Goal: Task Accomplishment & Management: Complete application form

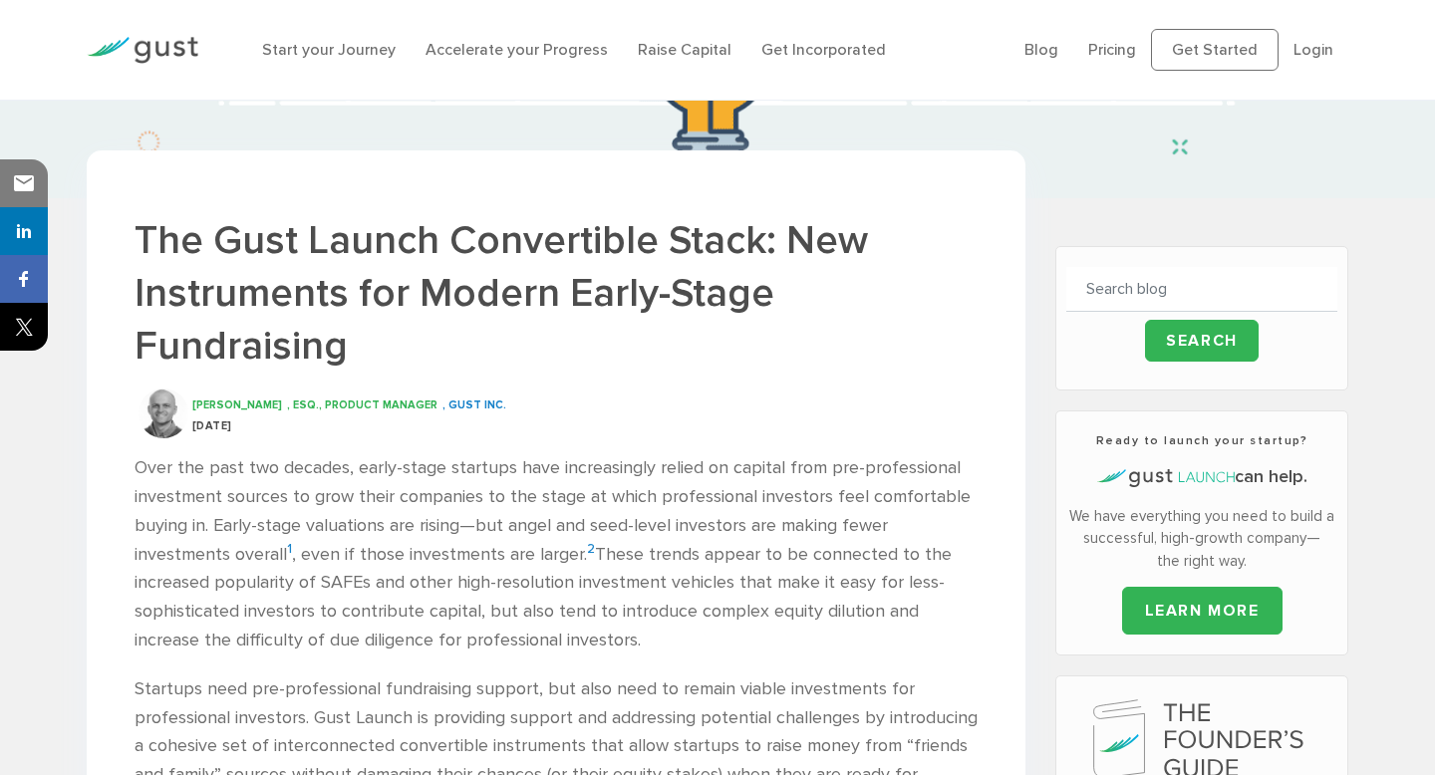
scroll to position [326, 0]
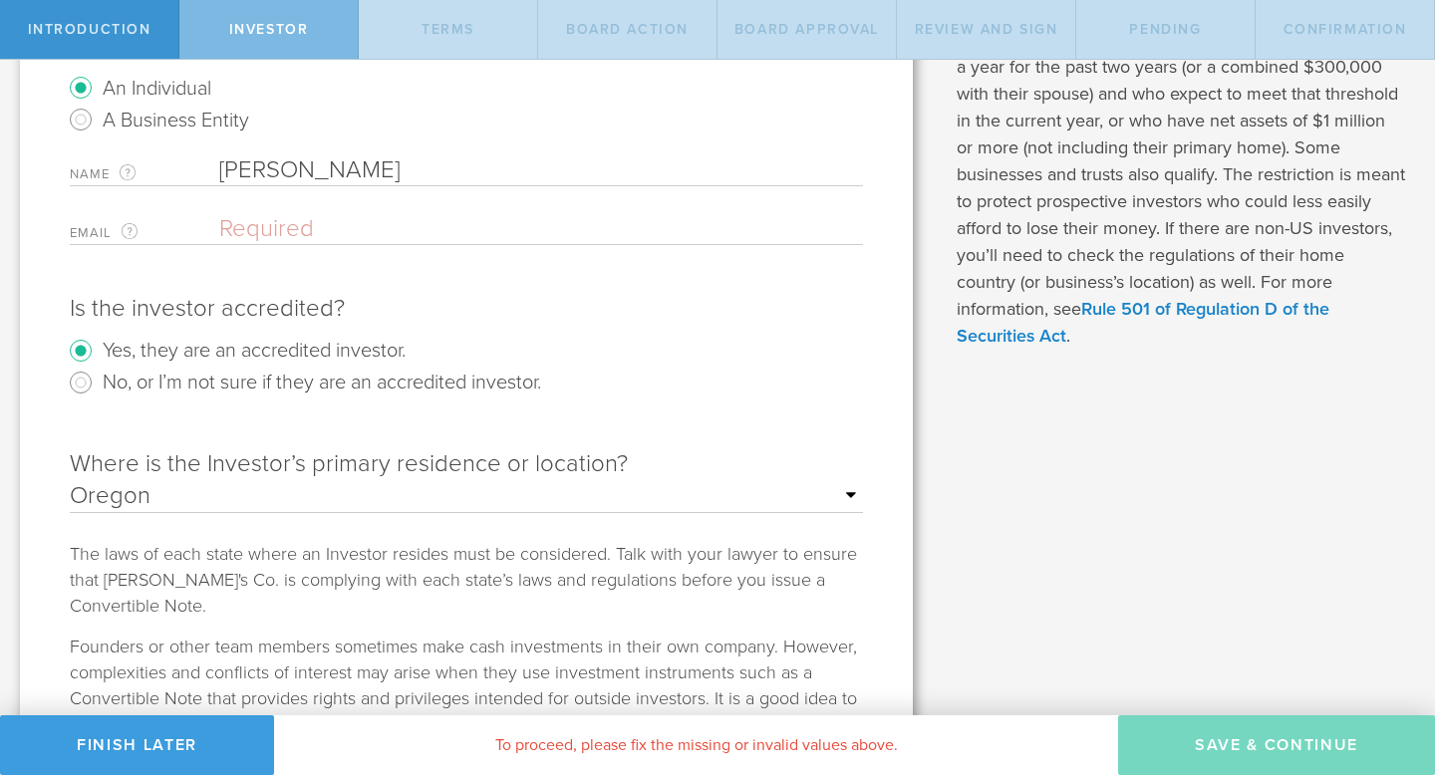
scroll to position [362, 0]
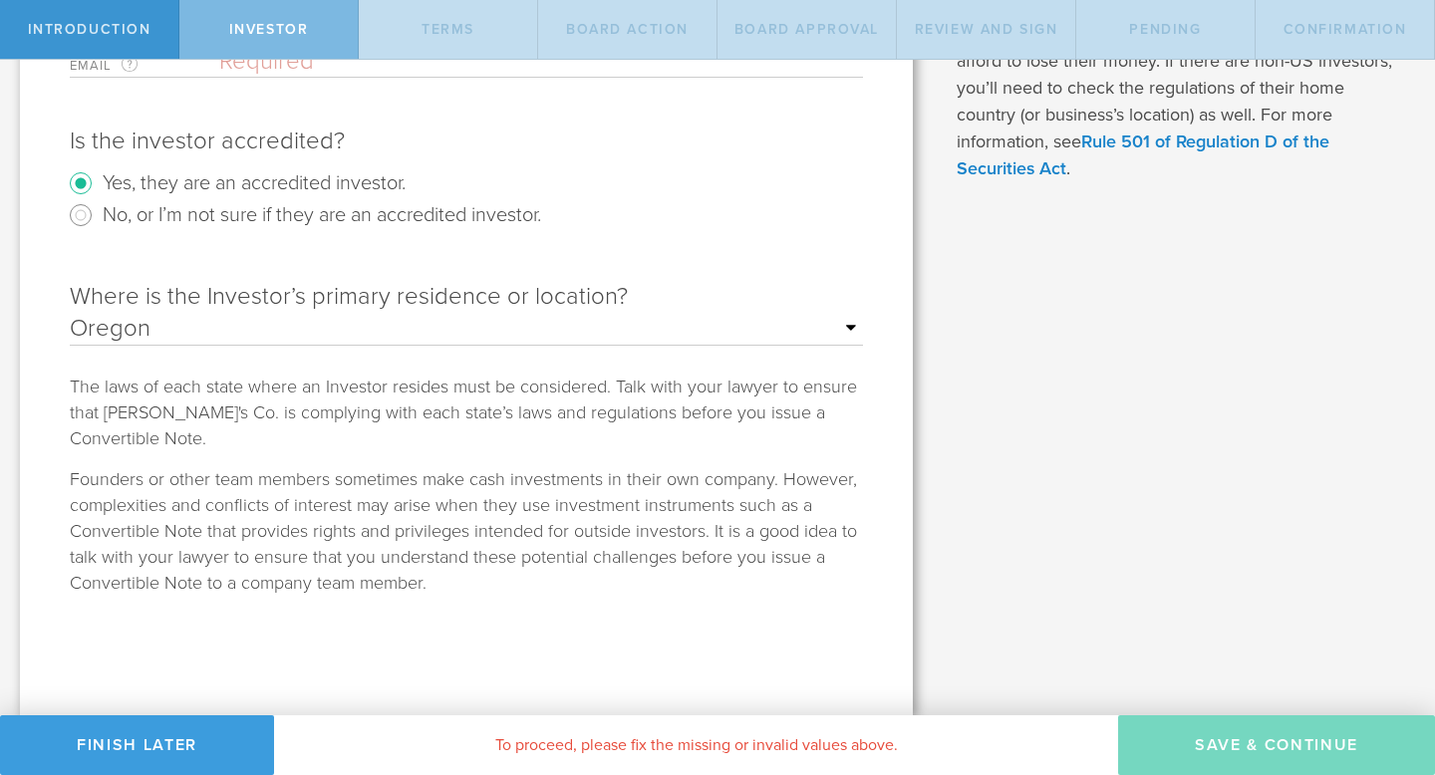
click at [846, 324] on select "Outside of the US Alabama Alaska Arizona Arkansas California Colorado Connectic…" at bounding box center [466, 329] width 793 height 30
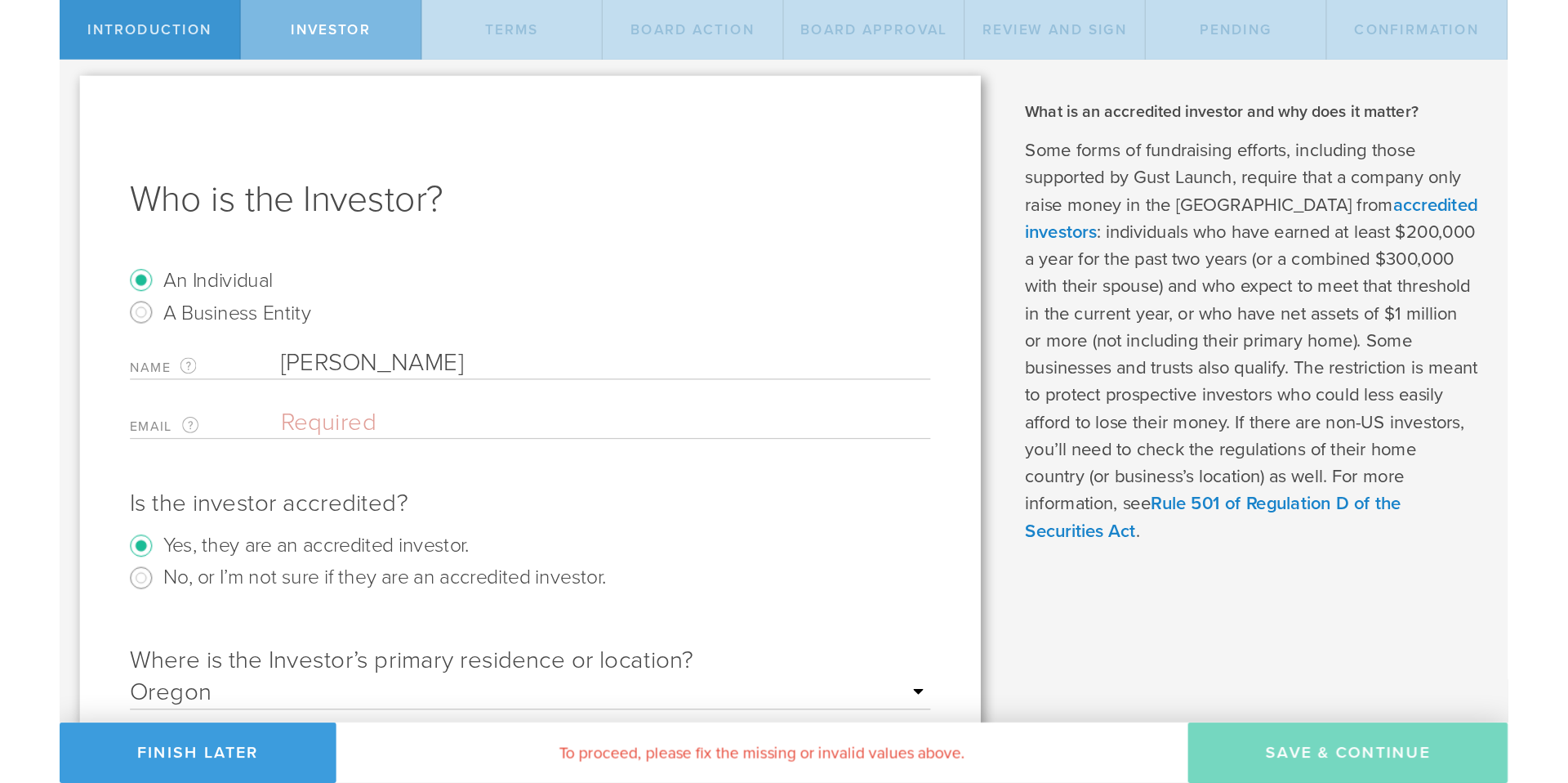
scroll to position [0, 0]
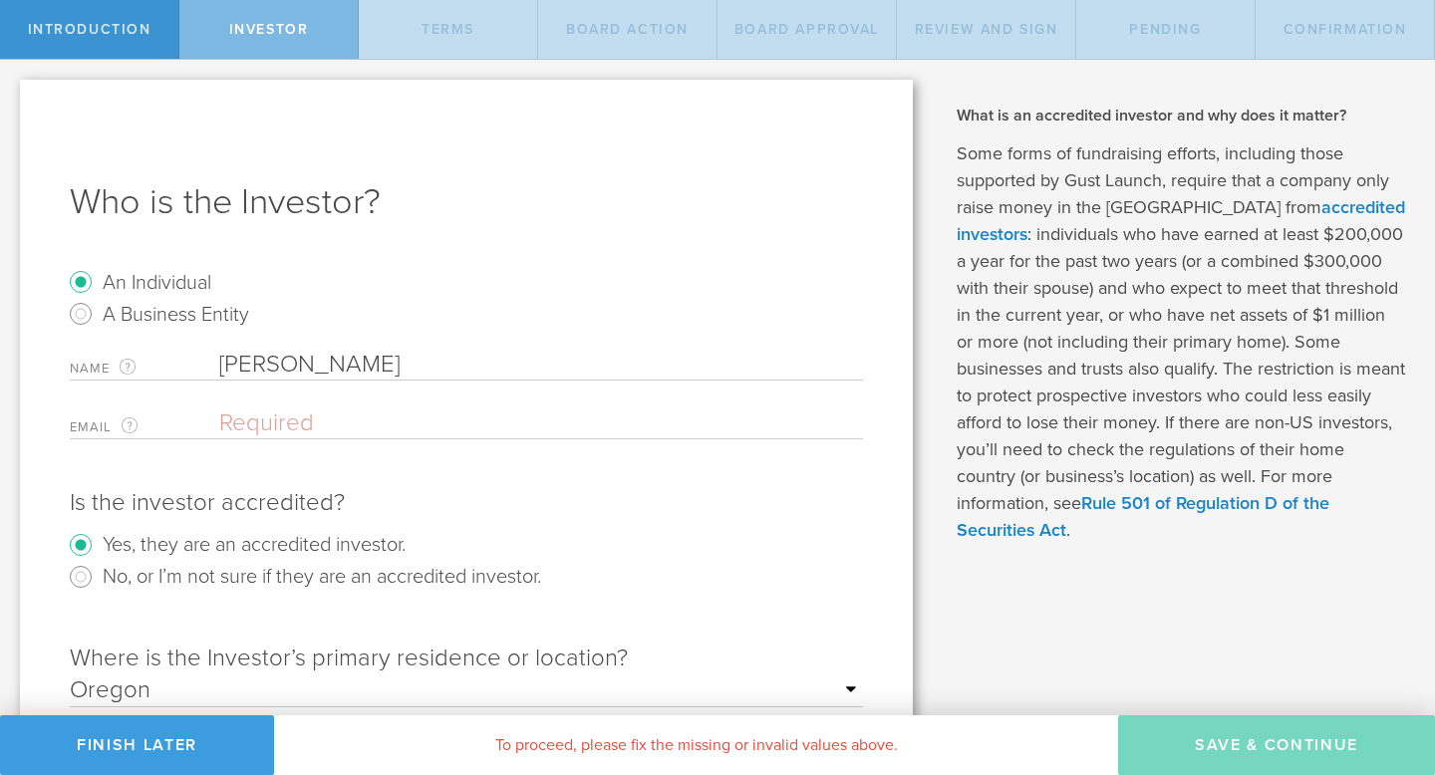
click at [356, 430] on input "email" at bounding box center [536, 424] width 634 height 30
type input "W"
click at [315, 369] on input "Tim" at bounding box center [541, 365] width 644 height 30
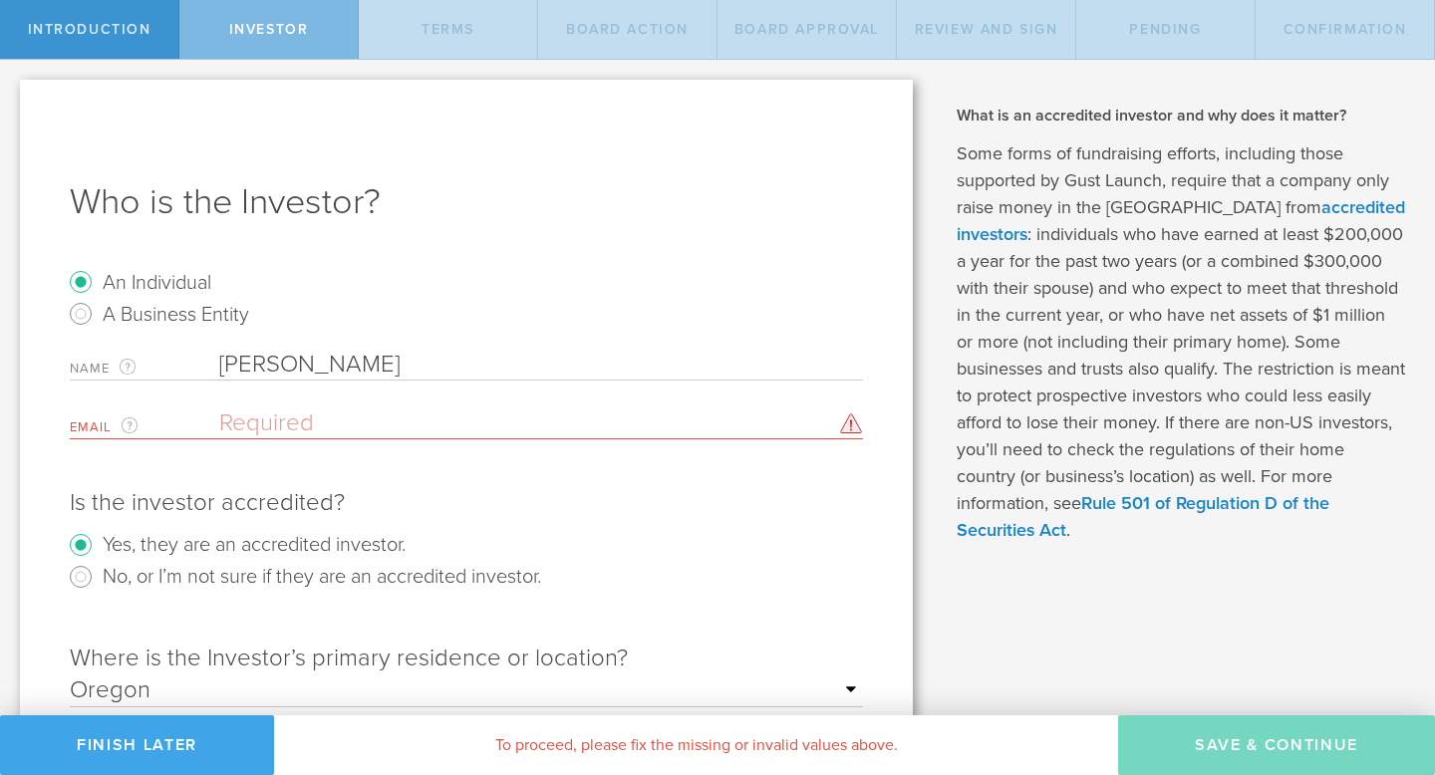
type input "Tim Windell"
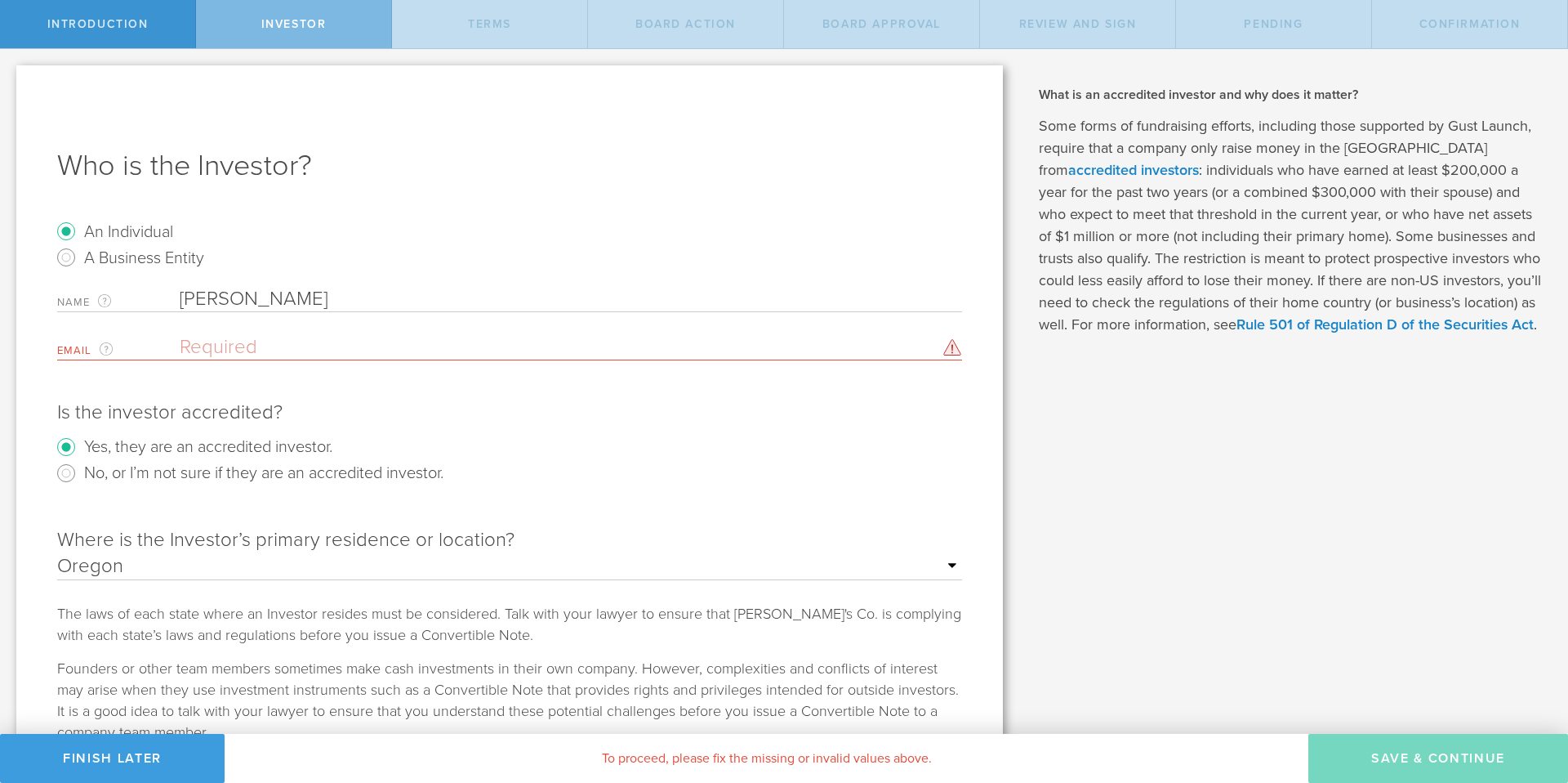
click at [198, 348] on input "email" at bounding box center [566, 348] width 775 height 25
paste input "tim@windells.com"
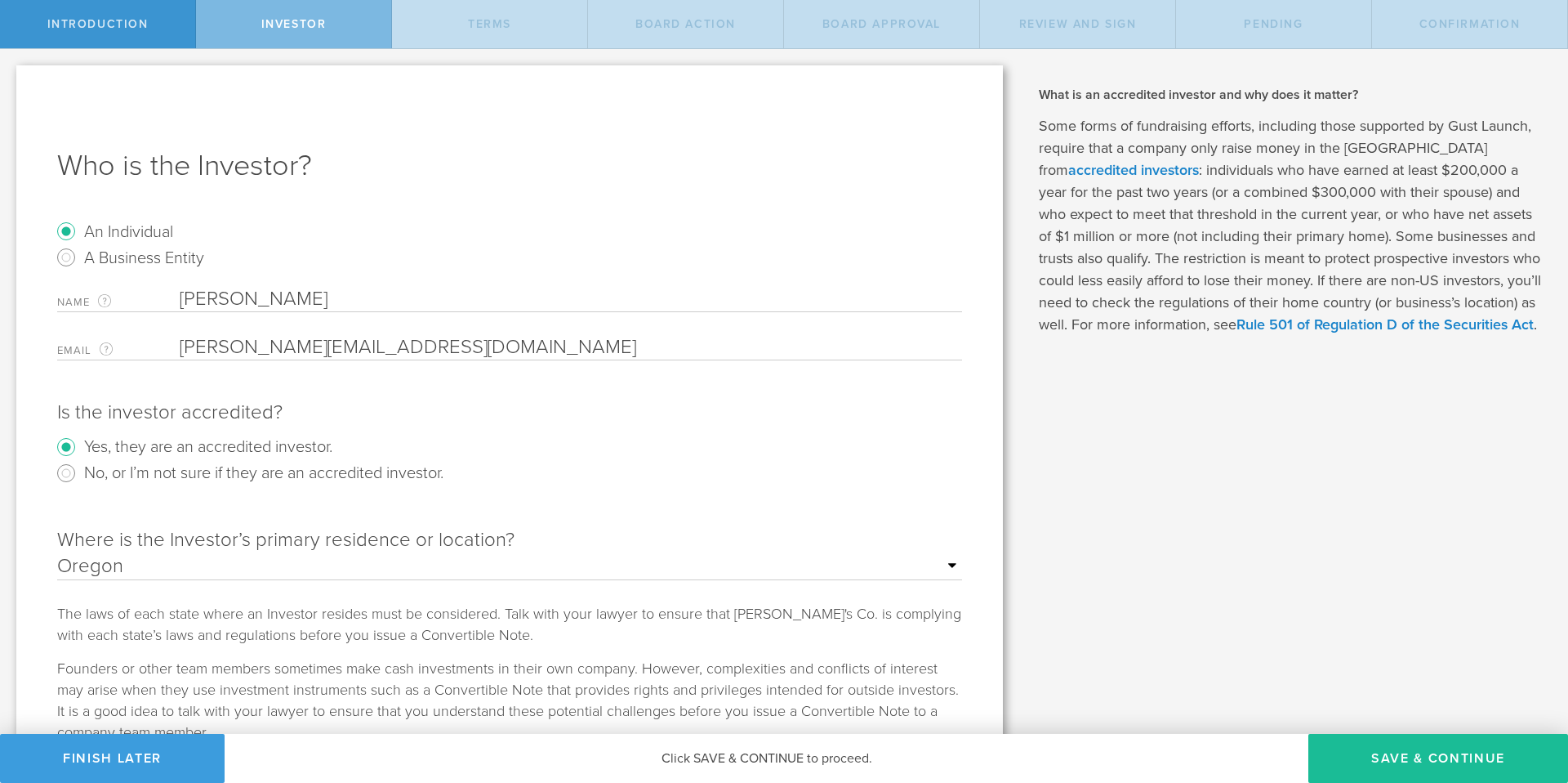
scroll to position [107, 0]
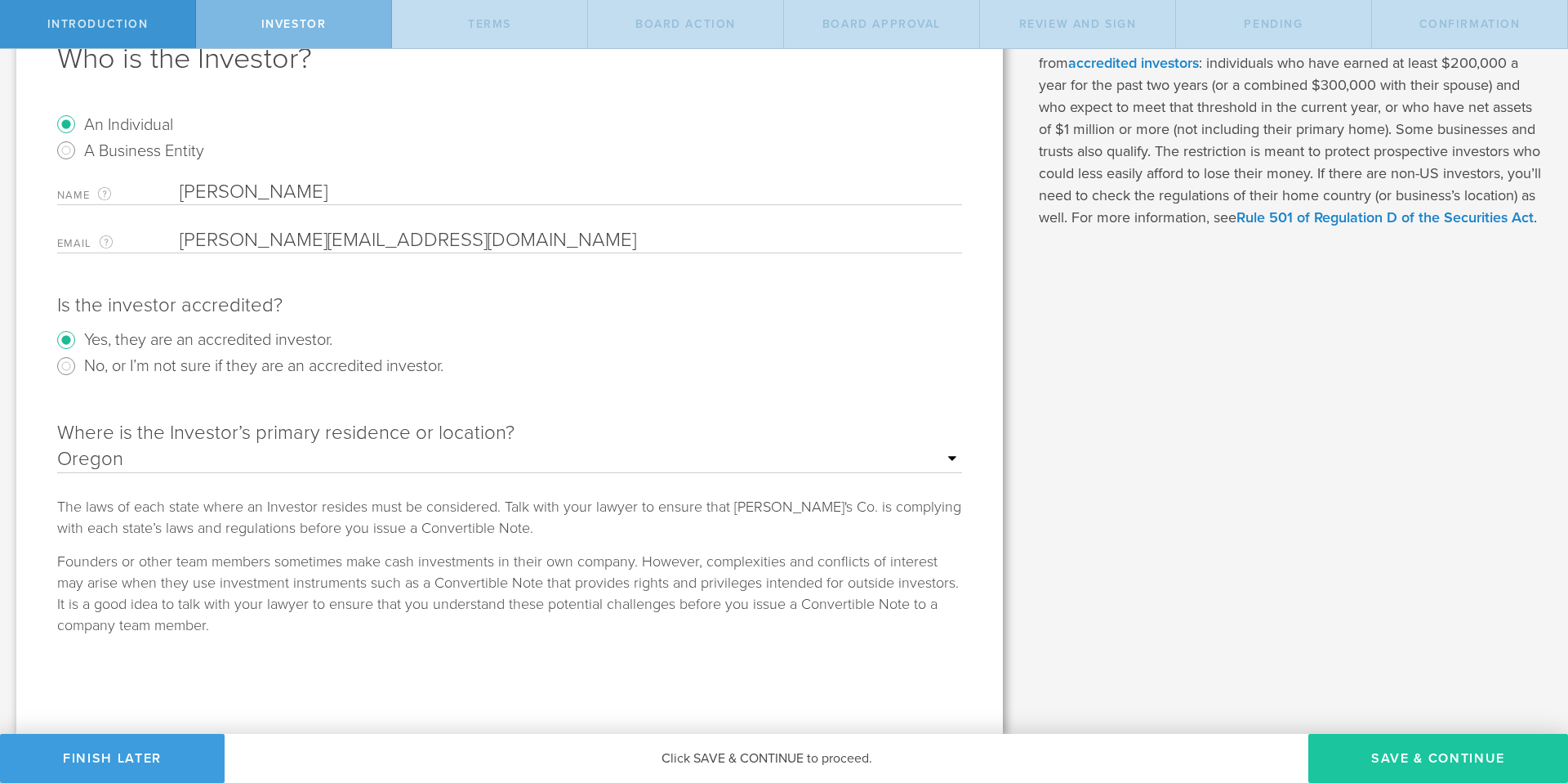
type input "tim@windells.com"
click at [1175, 635] on button "Save & Continue" at bounding box center [1438, 758] width 260 height 49
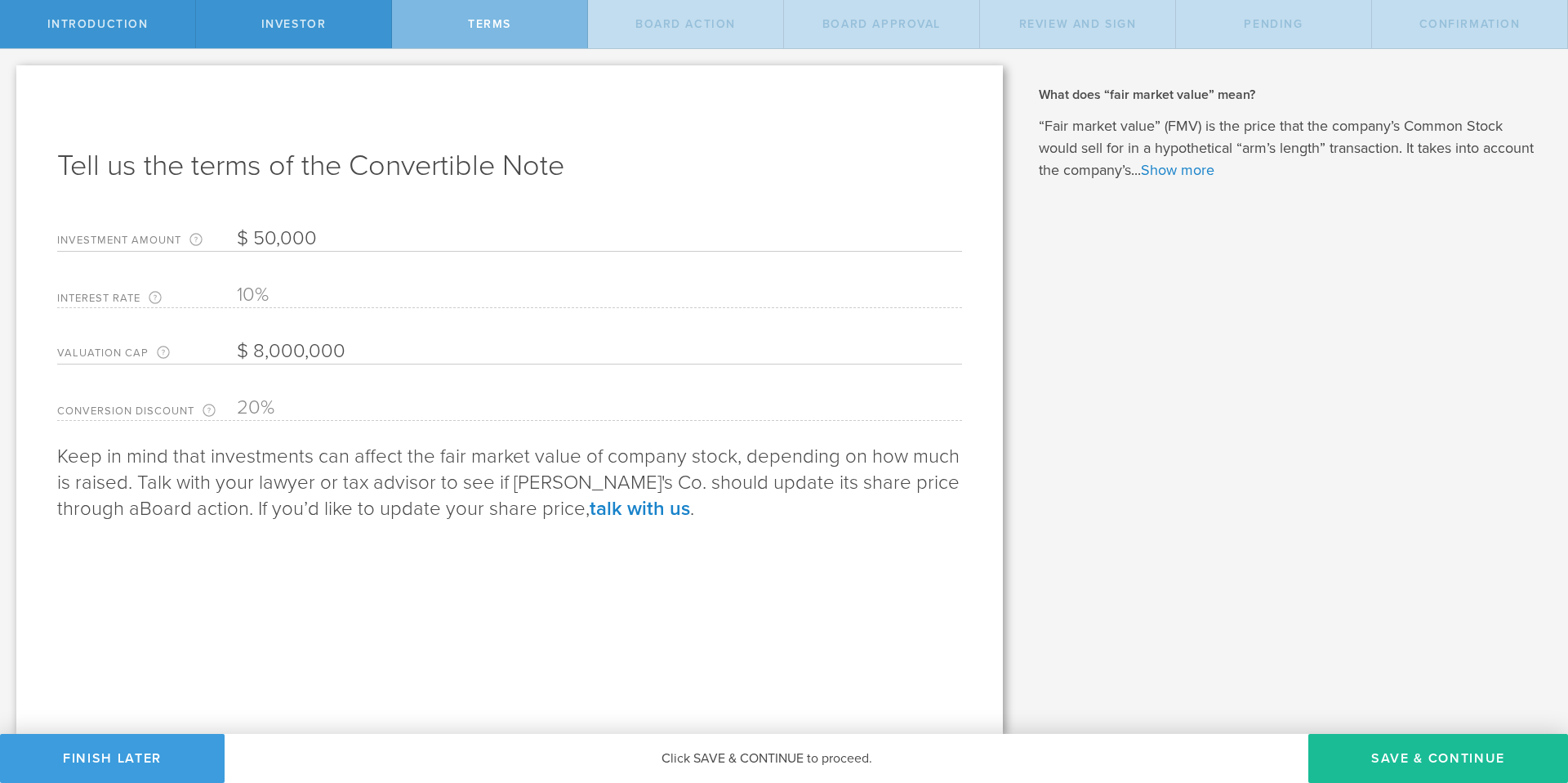
scroll to position [0, 0]
click at [263, 236] on input "50,000" at bounding box center [599, 239] width 725 height 25
type input "100,000"
click at [1175, 635] on button "Save & Continue" at bounding box center [1438, 758] width 260 height 49
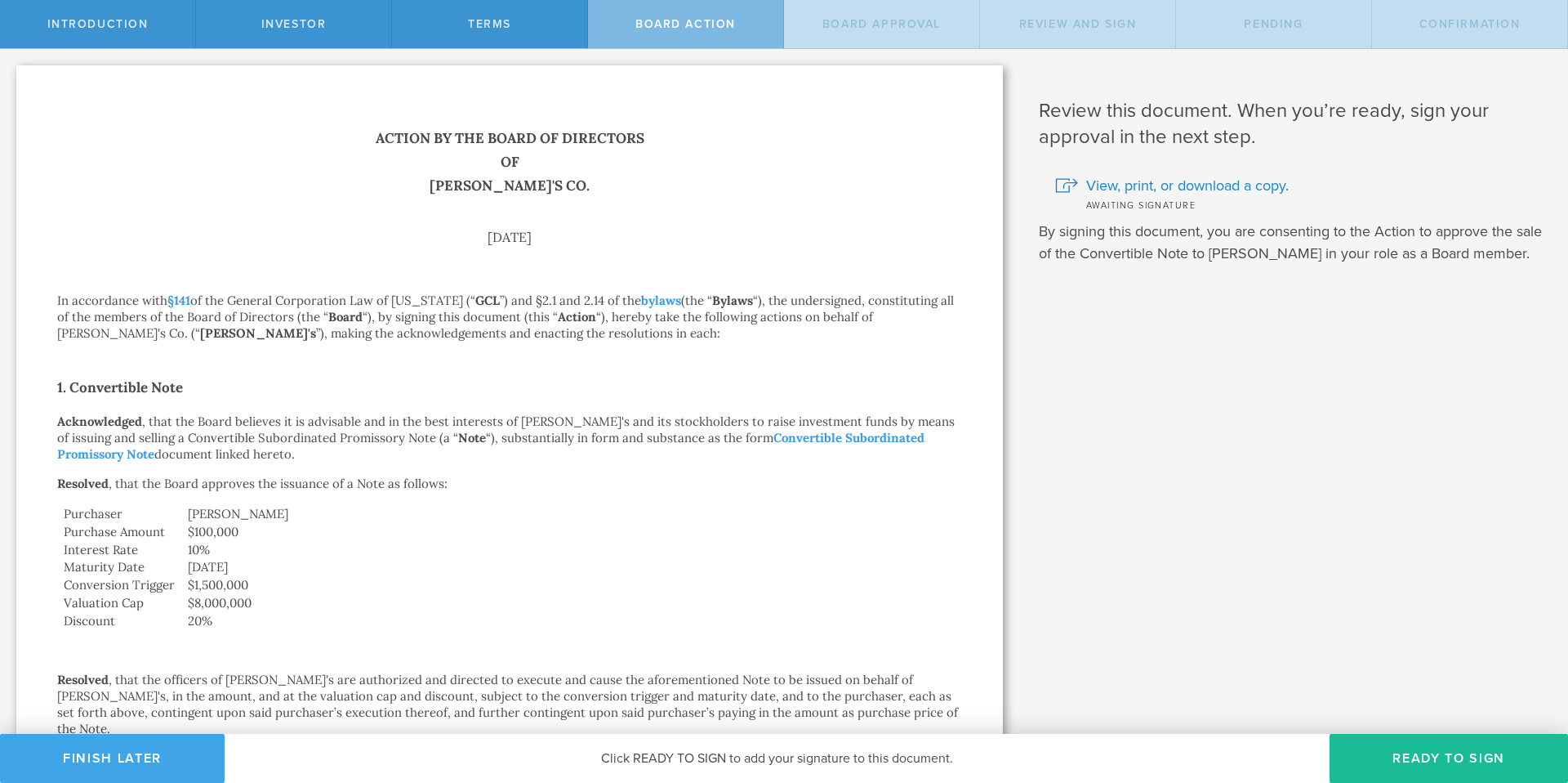
click at [71, 635] on button "Finish Later" at bounding box center [112, 758] width 225 height 49
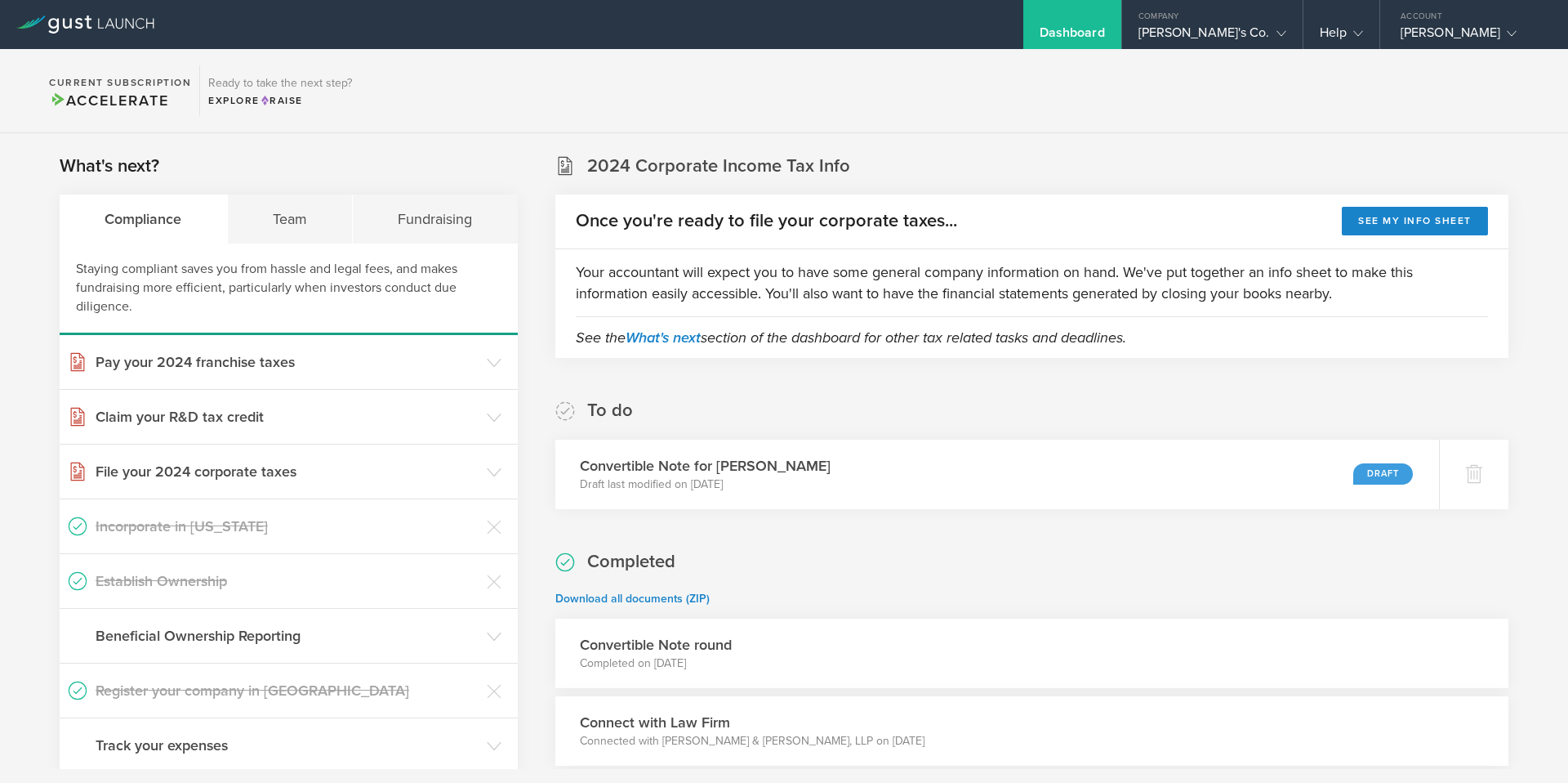
scroll to position [1, 0]
click at [426, 226] on div "Fundraising" at bounding box center [434, 218] width 165 height 49
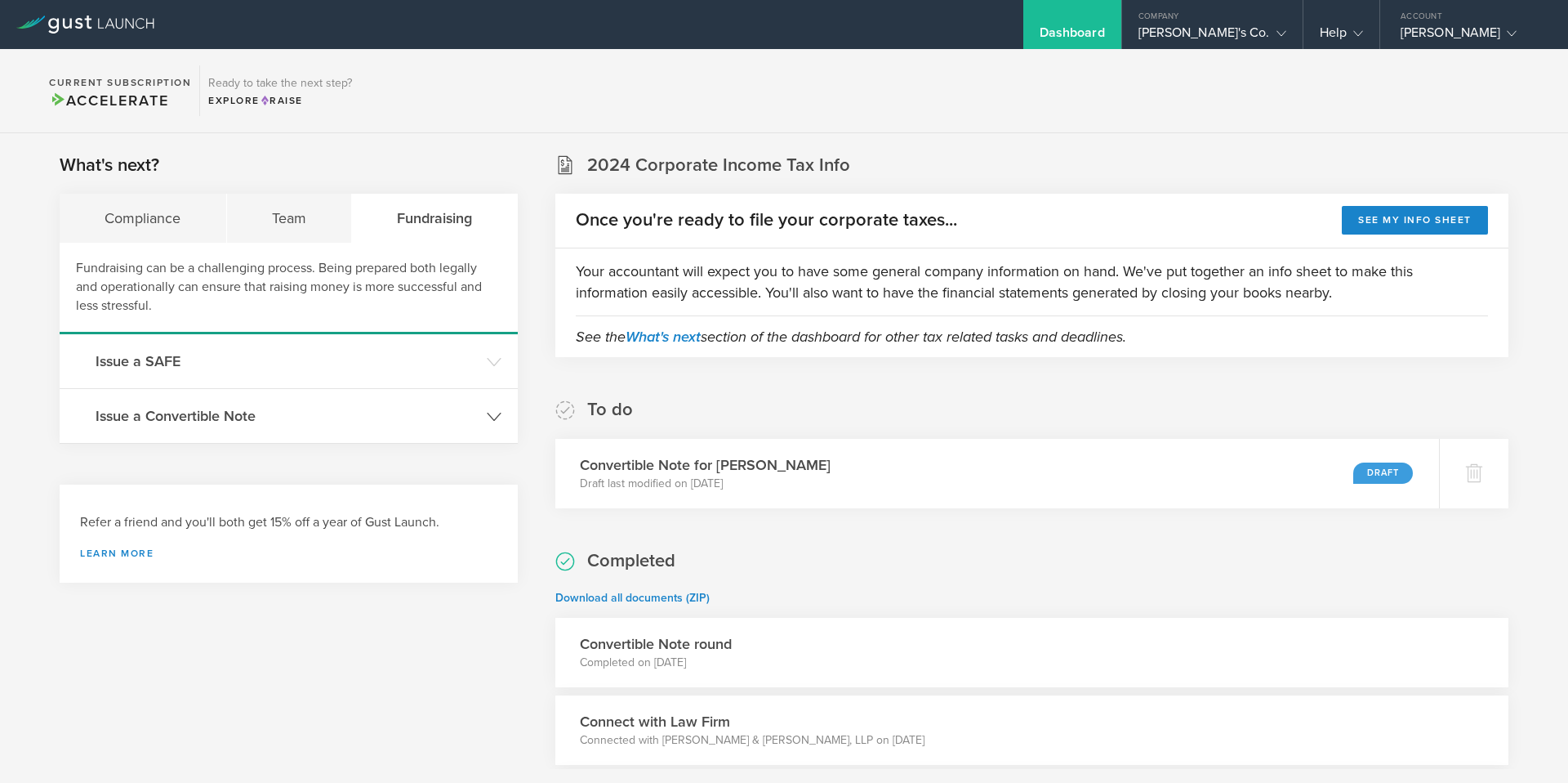
click at [498, 413] on icon at bounding box center [494, 417] width 15 height 15
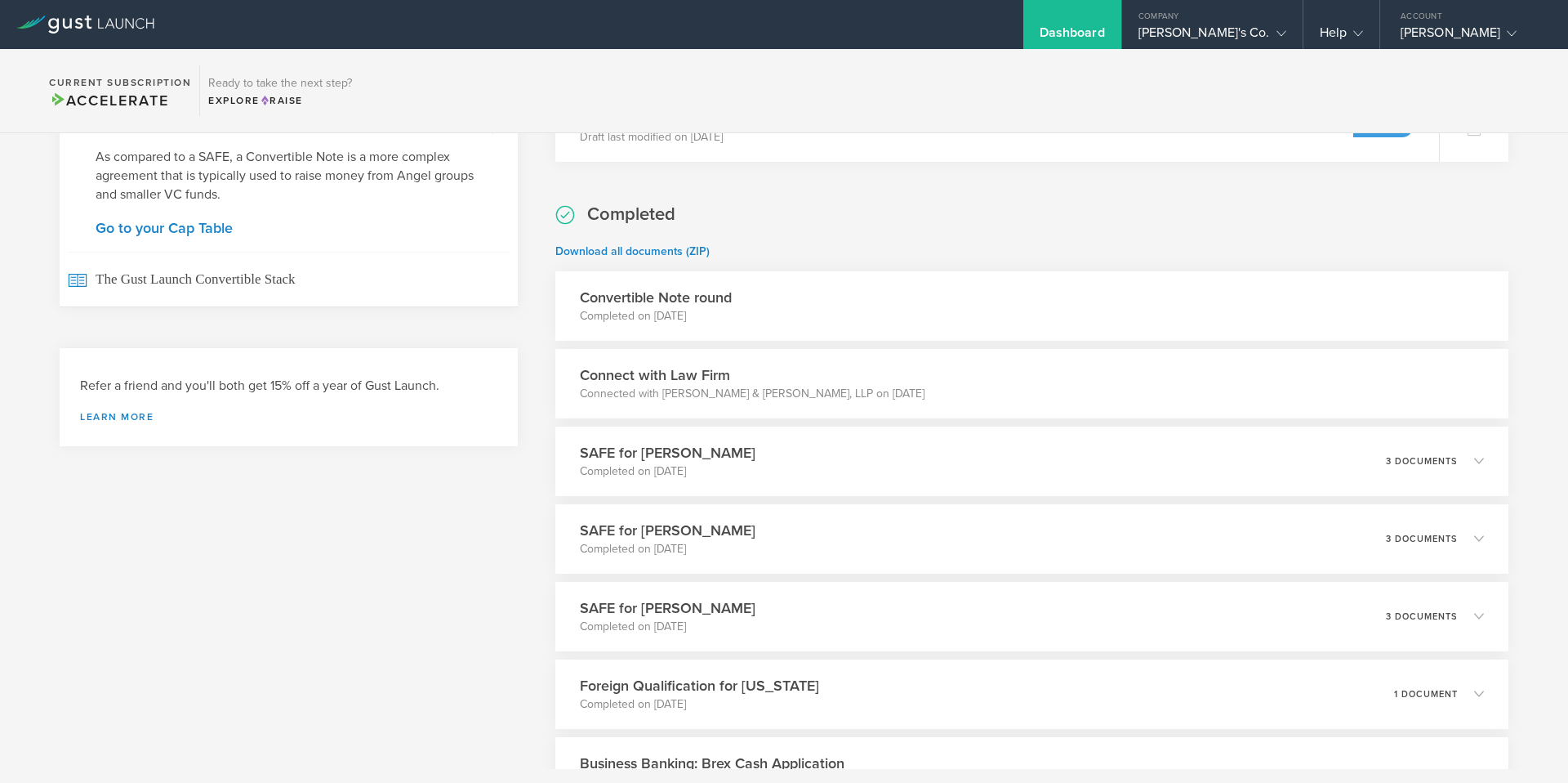
scroll to position [351, 0]
click at [729, 303] on h3 "Convertible Note round" at bounding box center [656, 294] width 152 height 21
click at [640, 294] on h3 "Convertible Note round" at bounding box center [656, 294] width 152 height 21
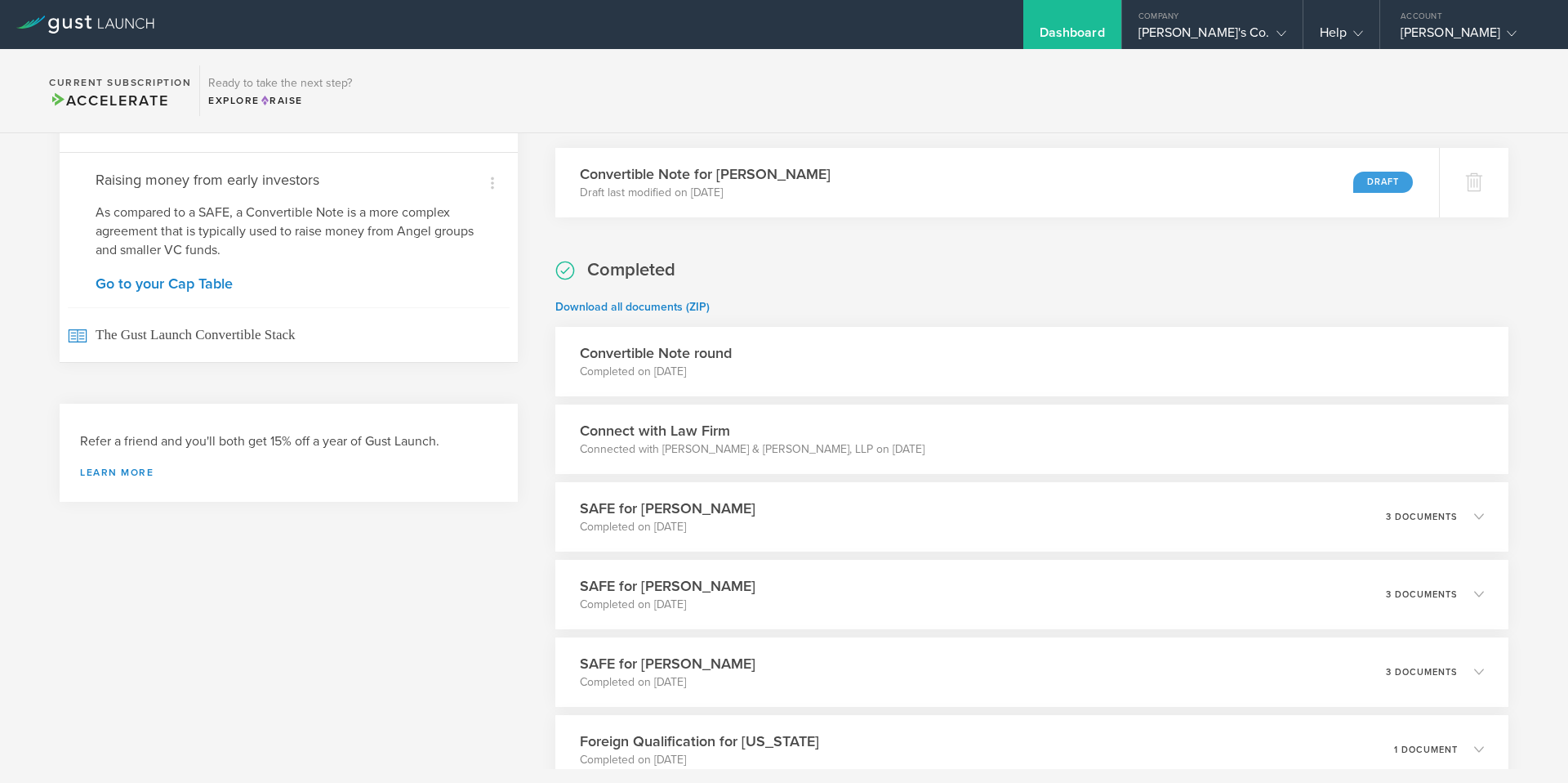
click at [617, 364] on p "Completed on [DATE]" at bounding box center [656, 371] width 152 height 16
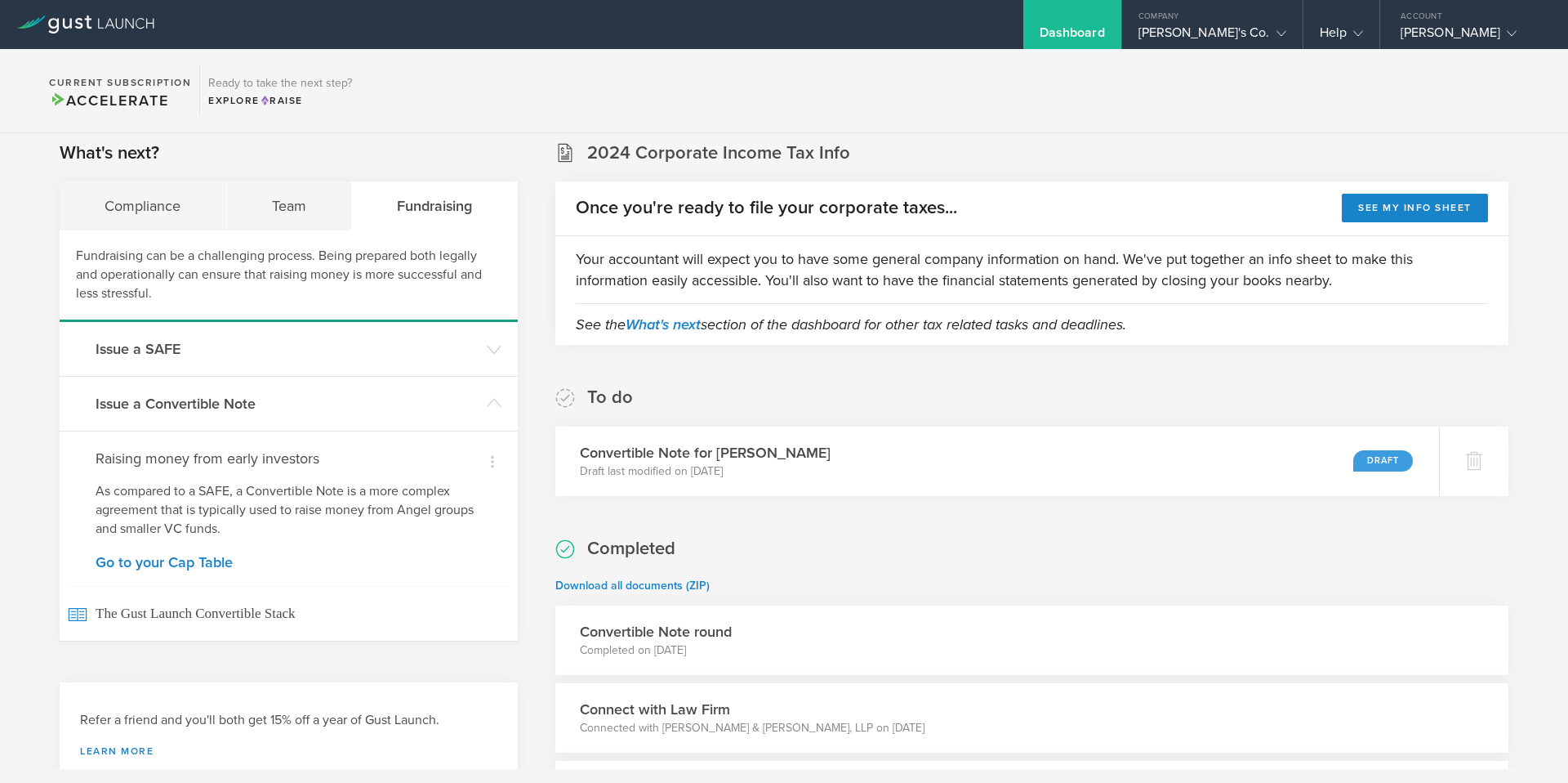
scroll to position [0, 0]
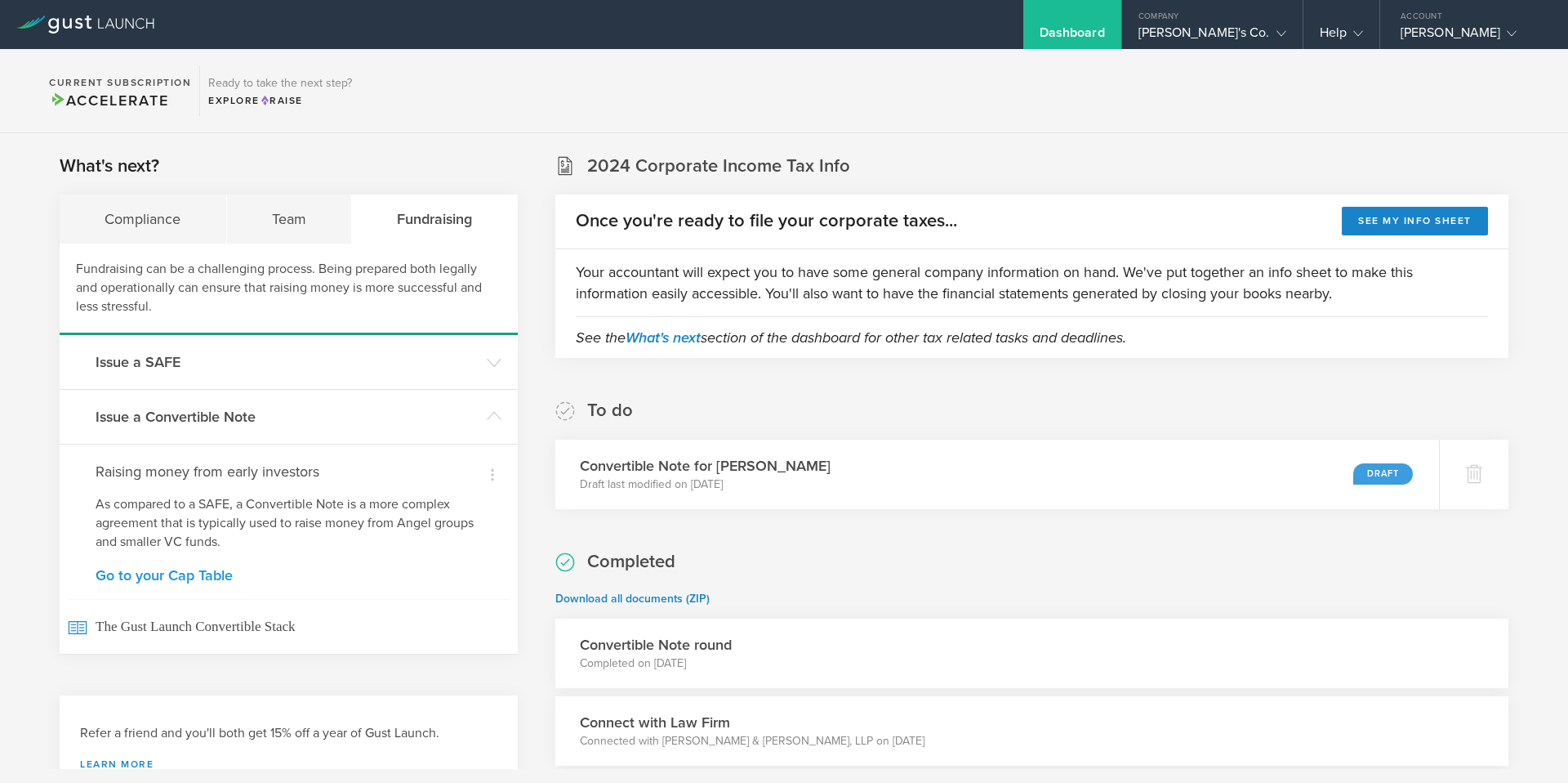
click at [179, 574] on link "Go to your Cap Table" at bounding box center [289, 576] width 386 height 15
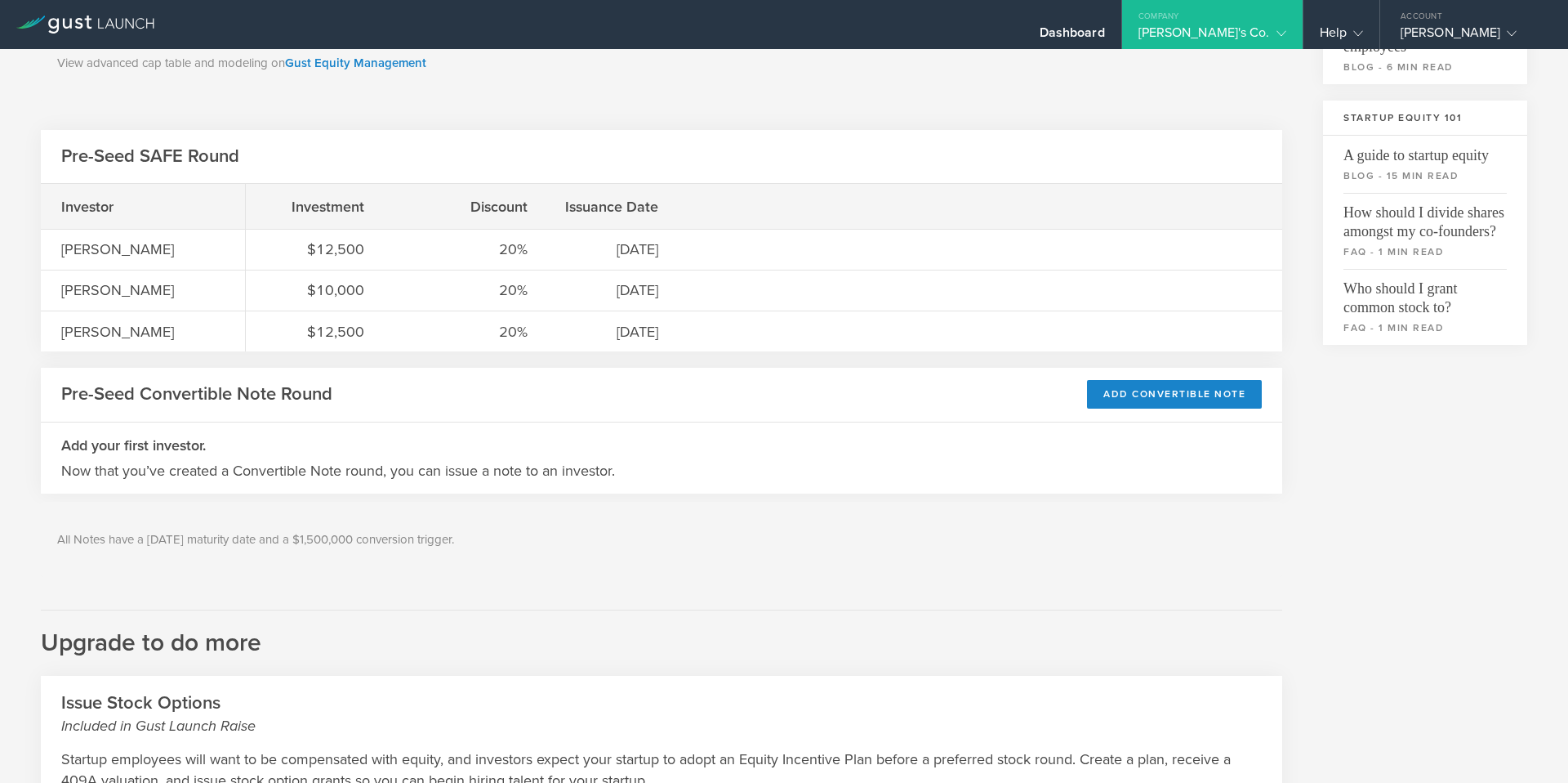
scroll to position [496, 0]
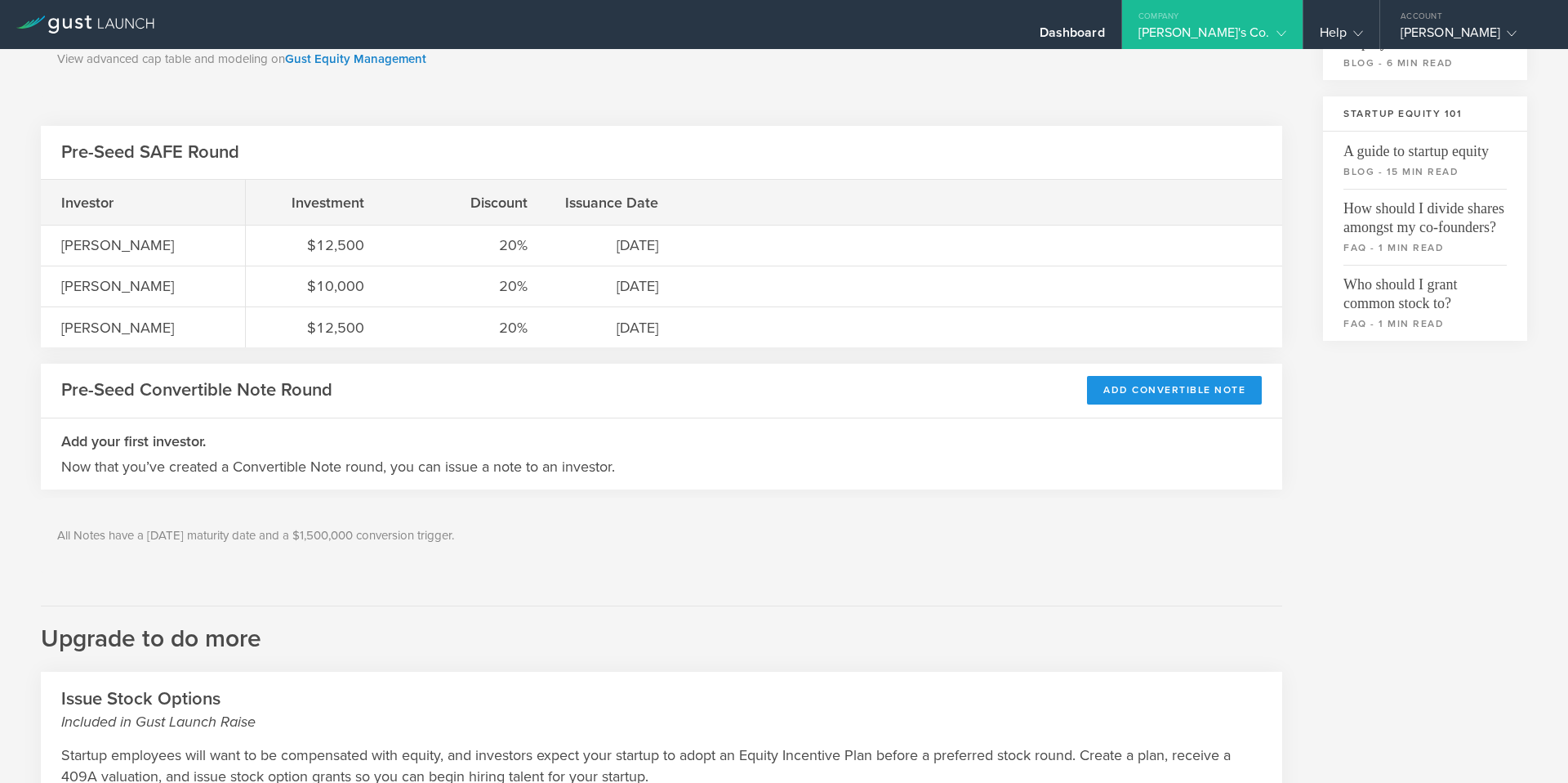
click at [1179, 393] on div "Add Convertible Note" at bounding box center [1174, 389] width 175 height 29
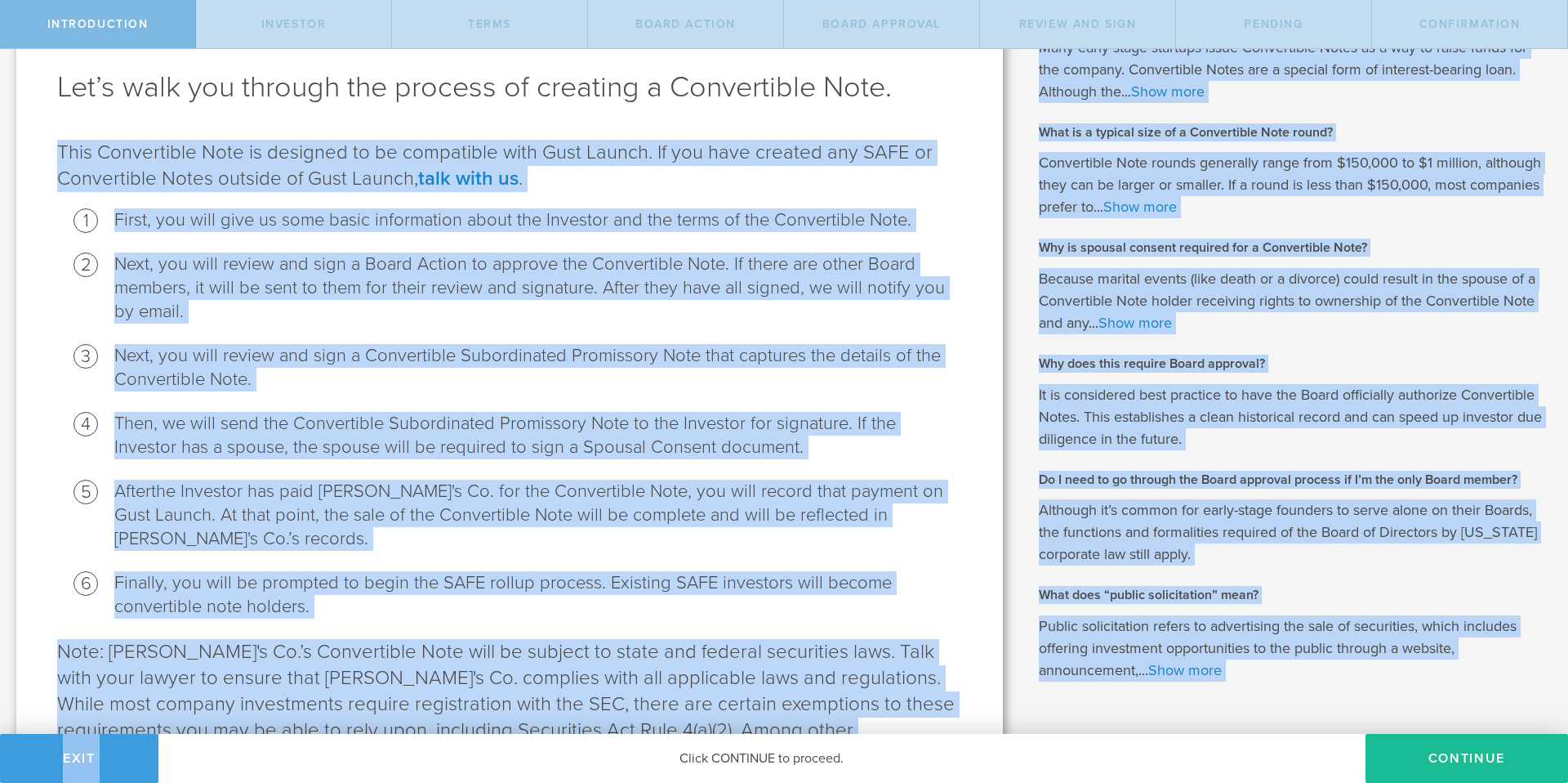
scroll to position [192, 0]
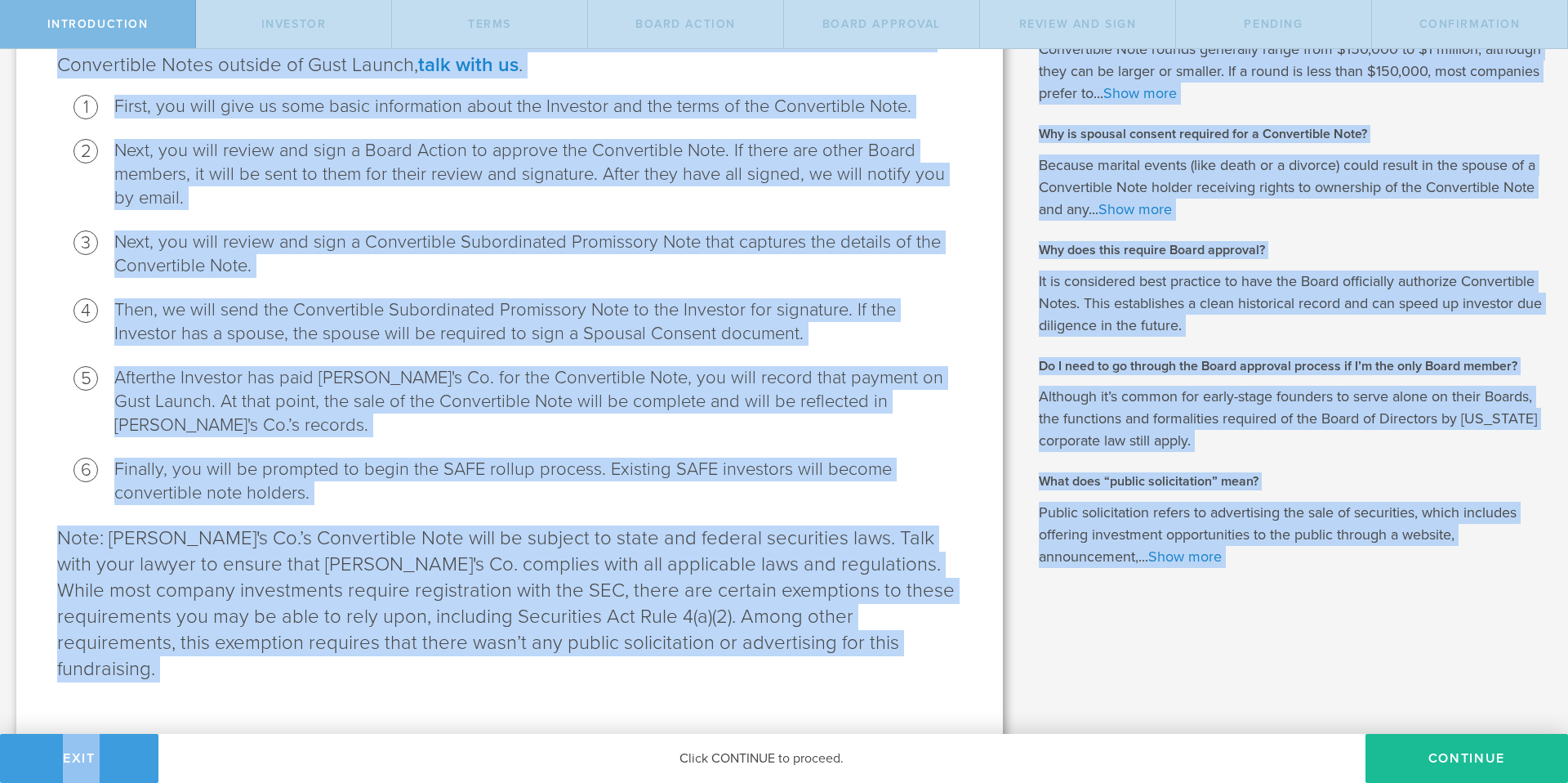
drag, startPoint x: 59, startPoint y: 148, endPoint x: 508, endPoint y: 757, distance: 756.6
click at [508, 49] on div "Introduction Investor Terms Board Action Board Approval Review and Sign Pending…" at bounding box center [784, 25] width 1568 height 49
copy div "This Convertible Note is designed to be compatible with Gust Launch. If you hav…"
click at [920, 423] on li "After the Investor has paid Goodwynn's Co. for the Convertible Note, you will r…" at bounding box center [539, 401] width 848 height 71
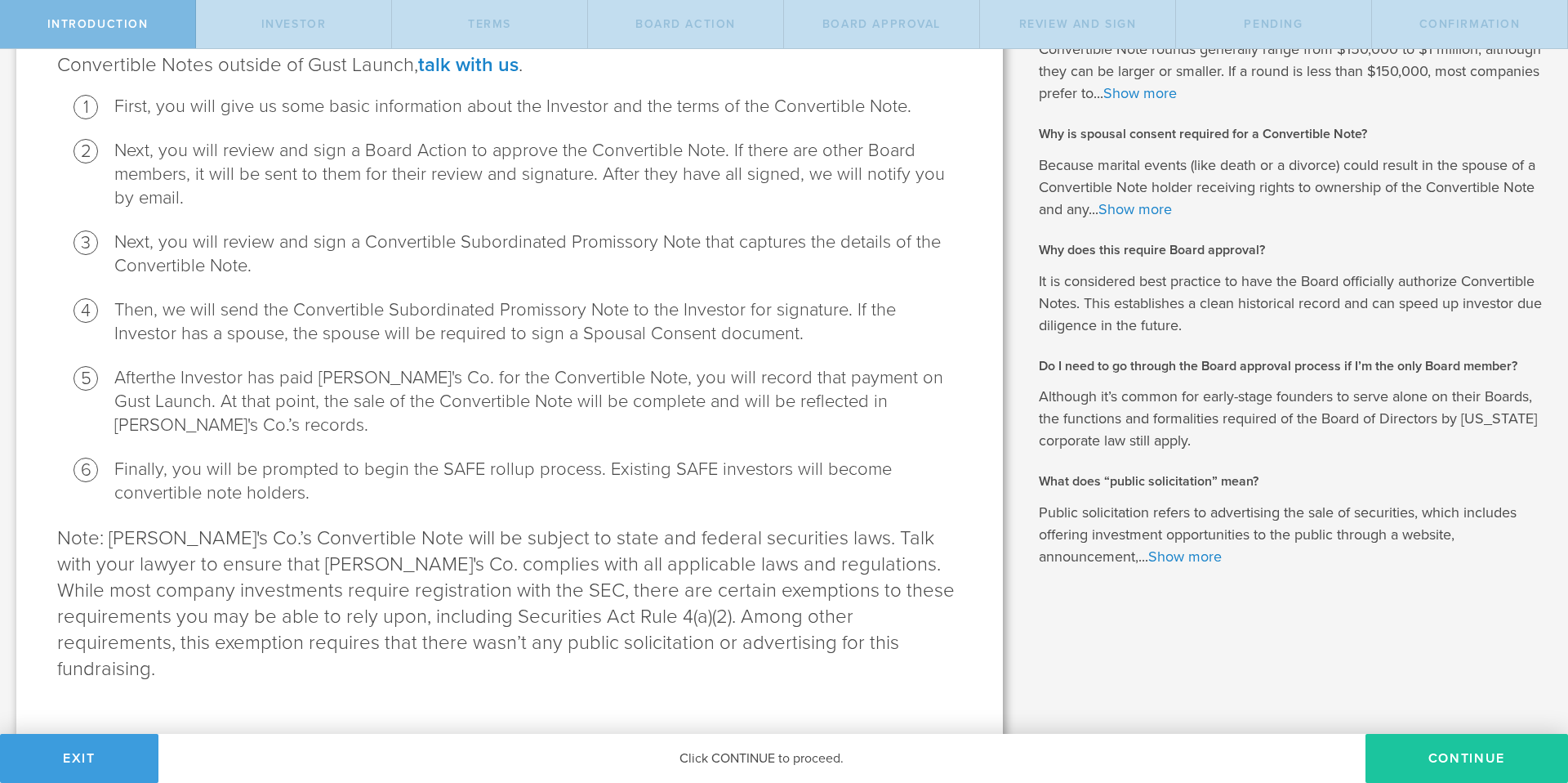
click at [1451, 757] on button "Continue" at bounding box center [1466, 758] width 202 height 49
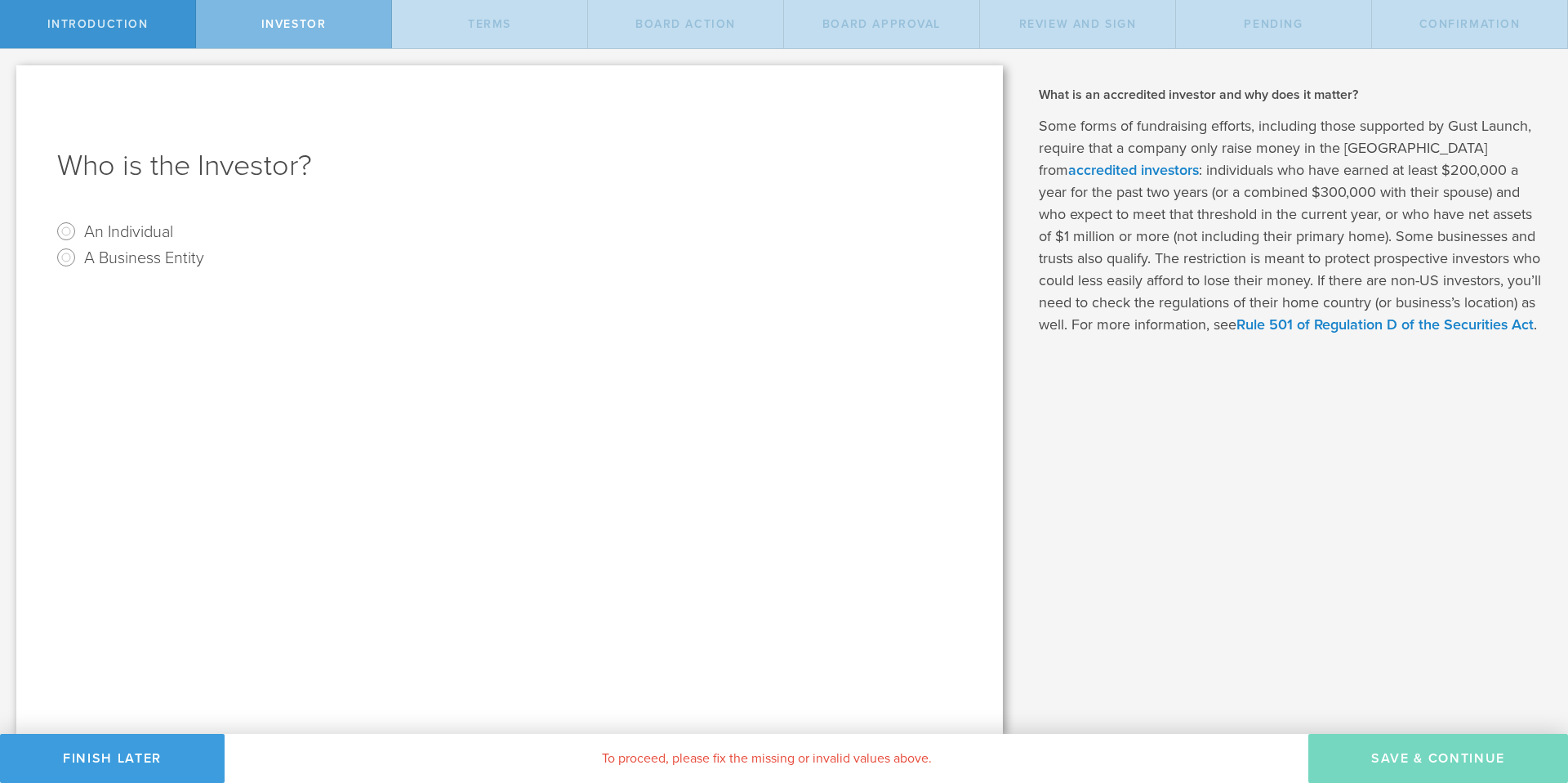
scroll to position [0, 0]
click at [68, 240] on input "An Individual" at bounding box center [66, 231] width 26 height 26
radio input "true"
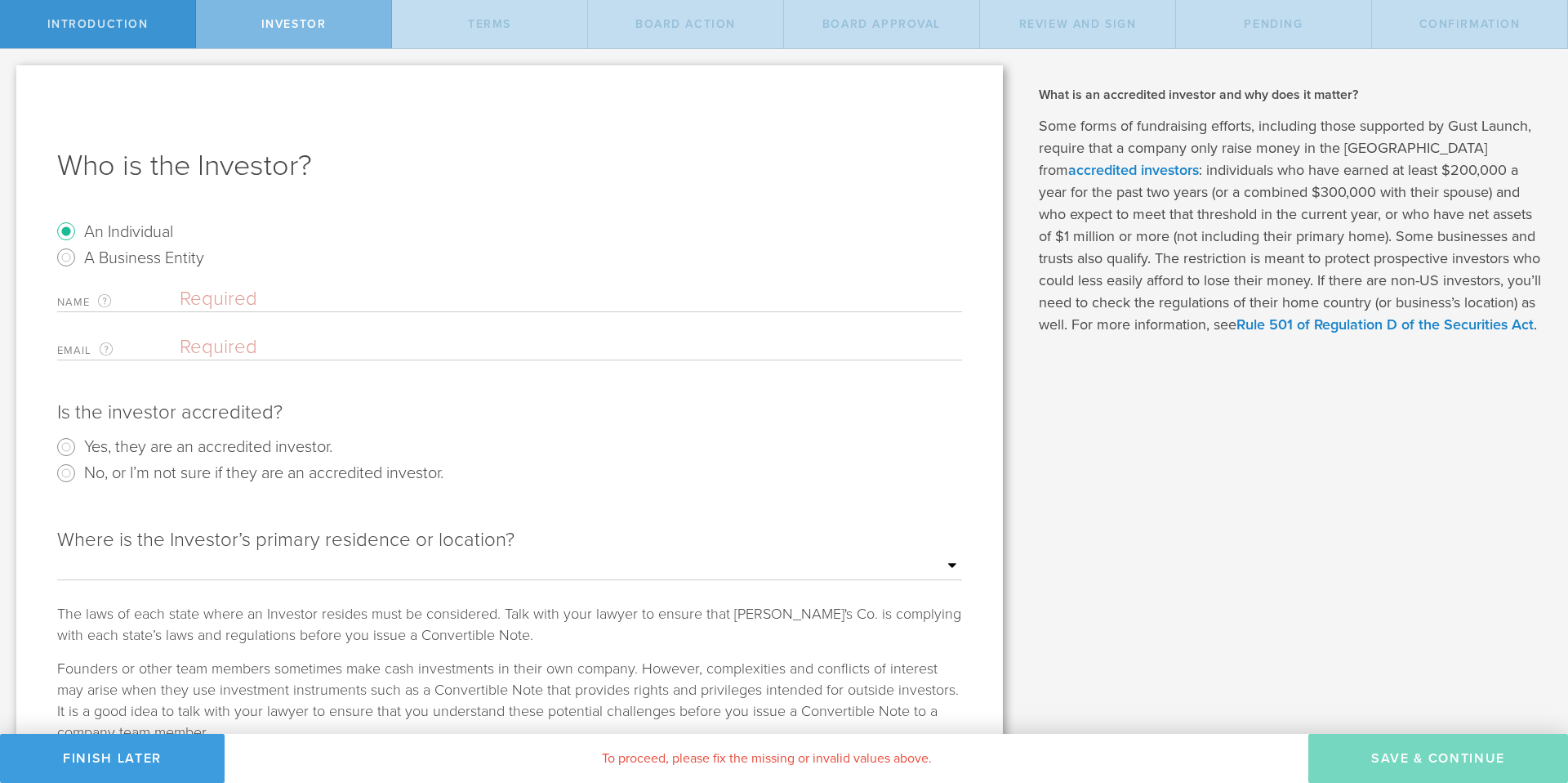
click at [234, 298] on input "text" at bounding box center [570, 299] width 783 height 25
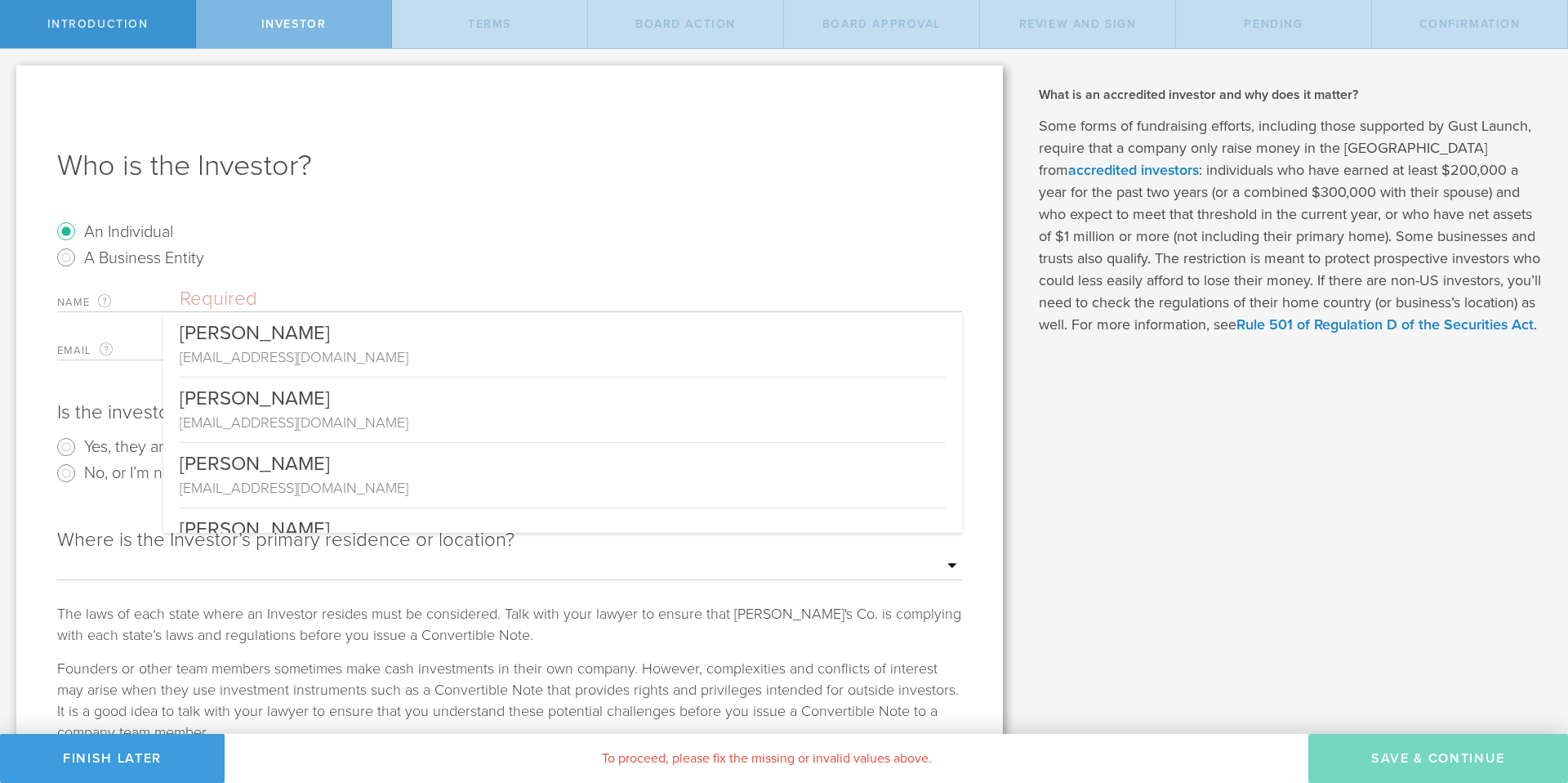
paste input "Edward Kinateder"
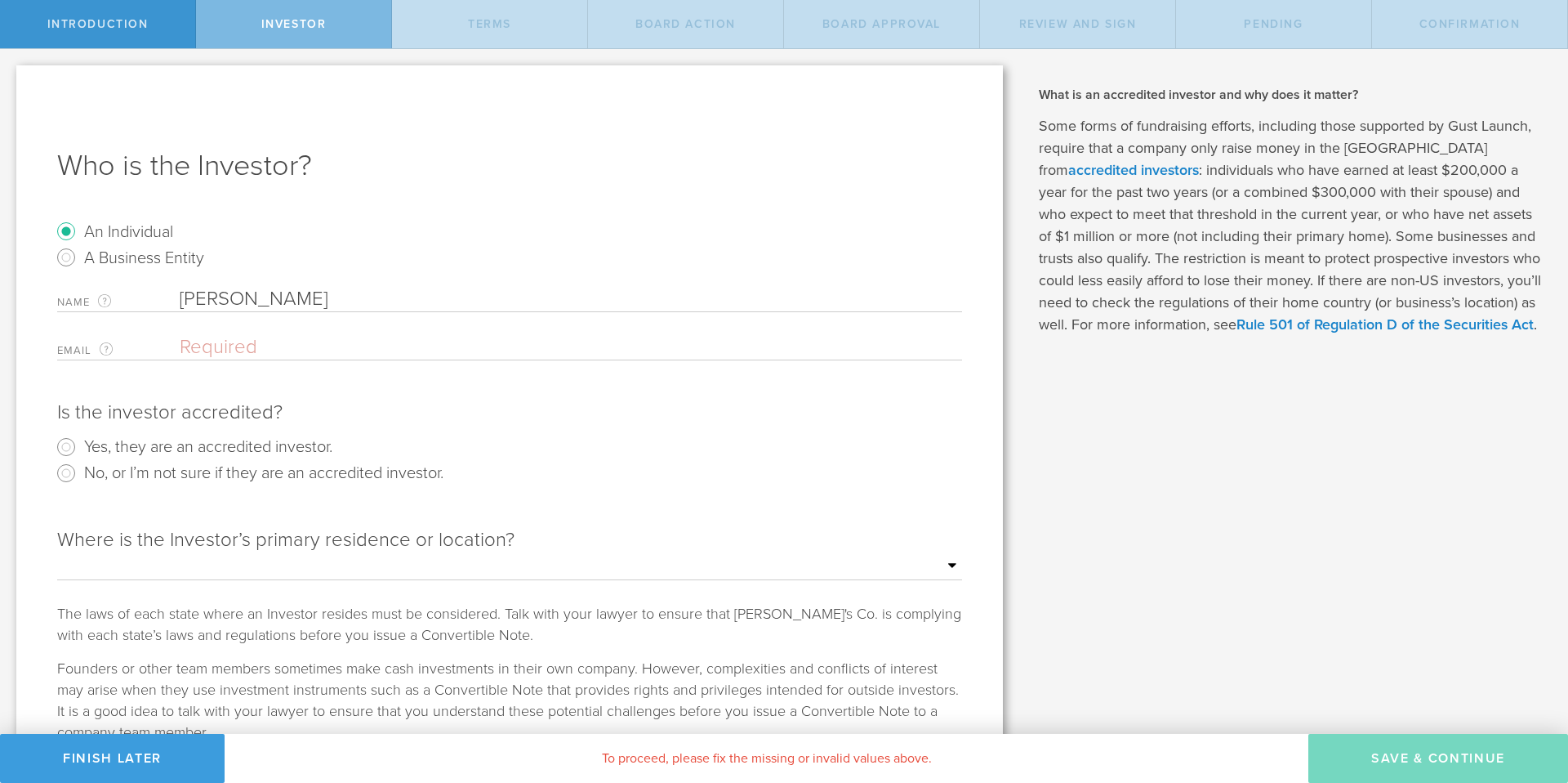
type input "Edward Kinateder"
click at [199, 350] on input "email" at bounding box center [566, 348] width 775 height 25
paste input "edward@kinateder.org"
type input "edward@kinateder.org"
click at [65, 444] on input "Yes, they are an accredited investor." at bounding box center [66, 447] width 26 height 26
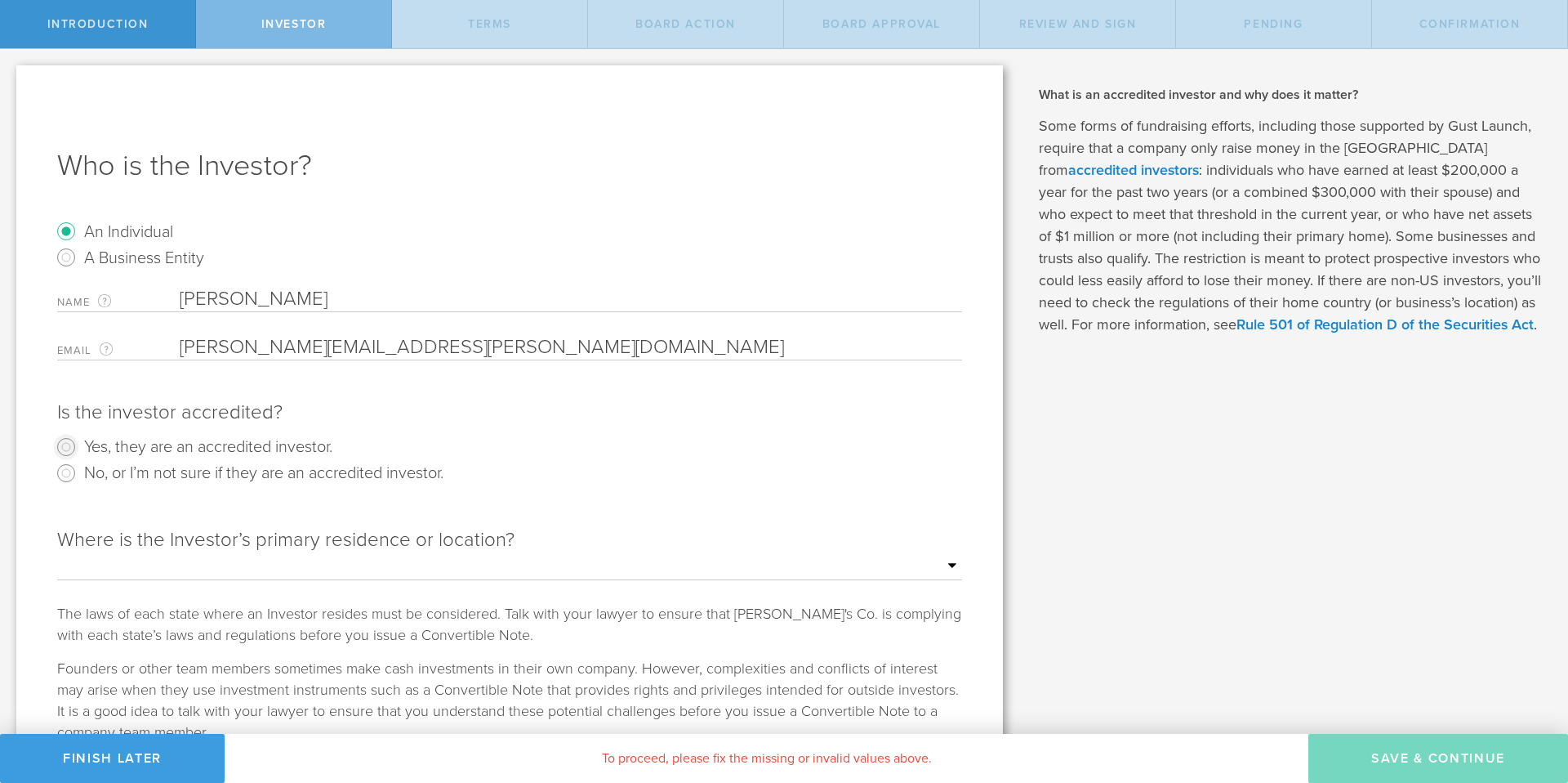
radio input "true"
click at [184, 571] on select "Outside of the US Alabama Alaska Arizona Arkansas California Colorado Connectic…" at bounding box center [510, 567] width 905 height 25
select select "string:OR"
click at [57, 554] on select "Outside of the US Alabama Alaska Arizona Arkansas California Colorado Connectic…" at bounding box center [510, 567] width 905 height 25
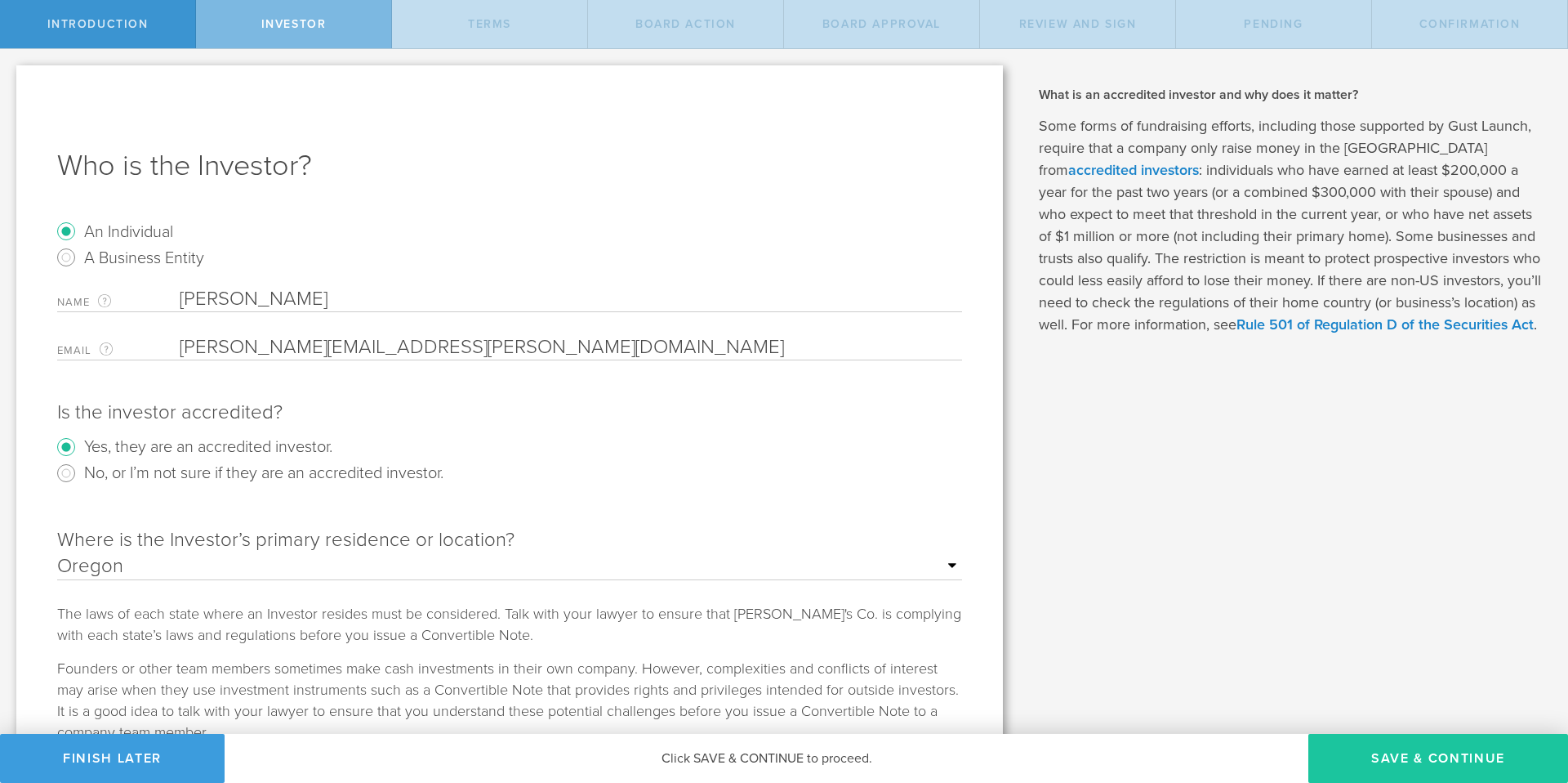
click at [1437, 751] on button "Save & Continue" at bounding box center [1438, 758] width 260 height 49
type input "8,000,000"
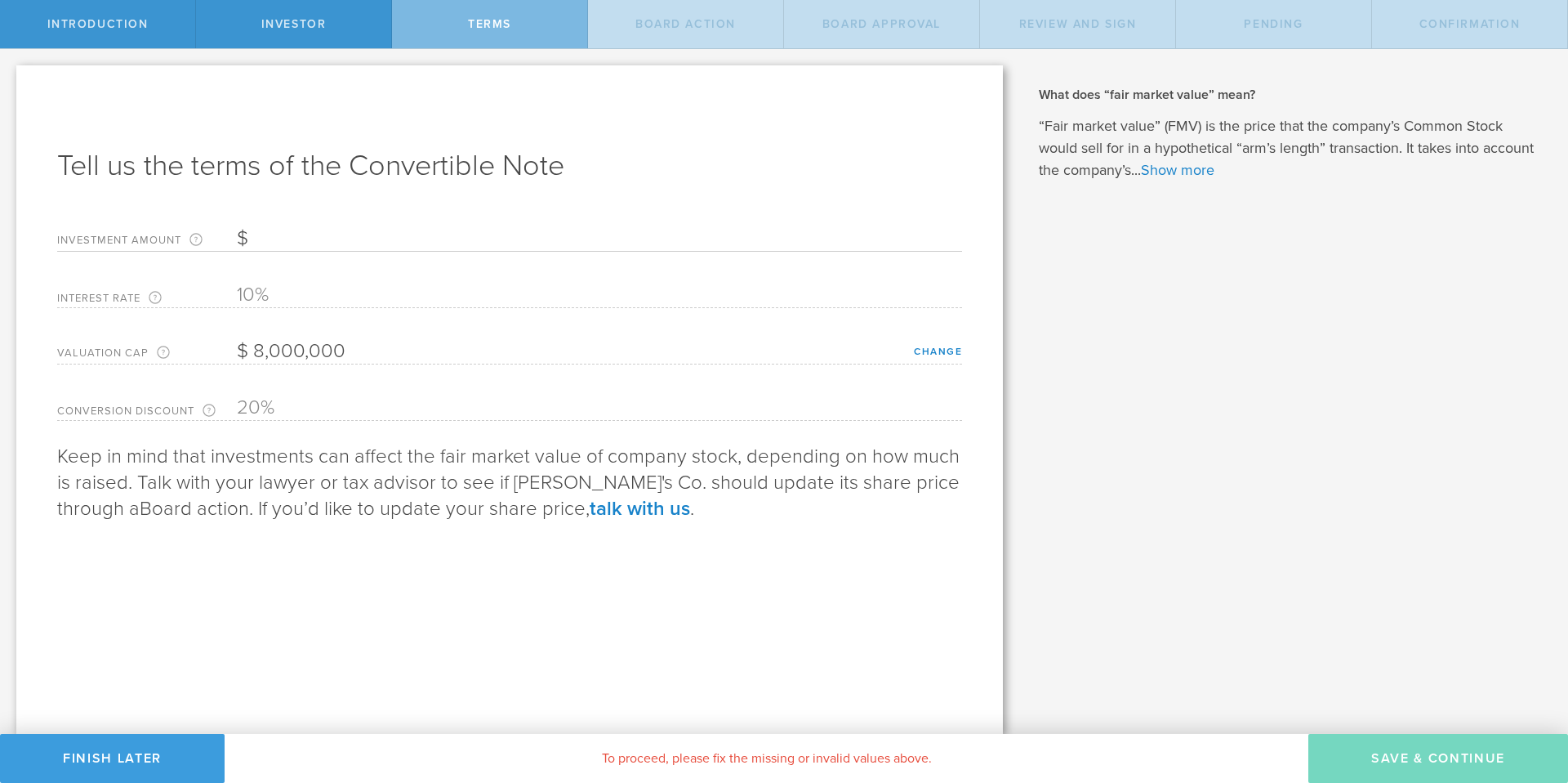
click at [275, 235] on input "Investment Amount The amount (in USD) that this investor is paying for the Conv…" at bounding box center [599, 239] width 725 height 25
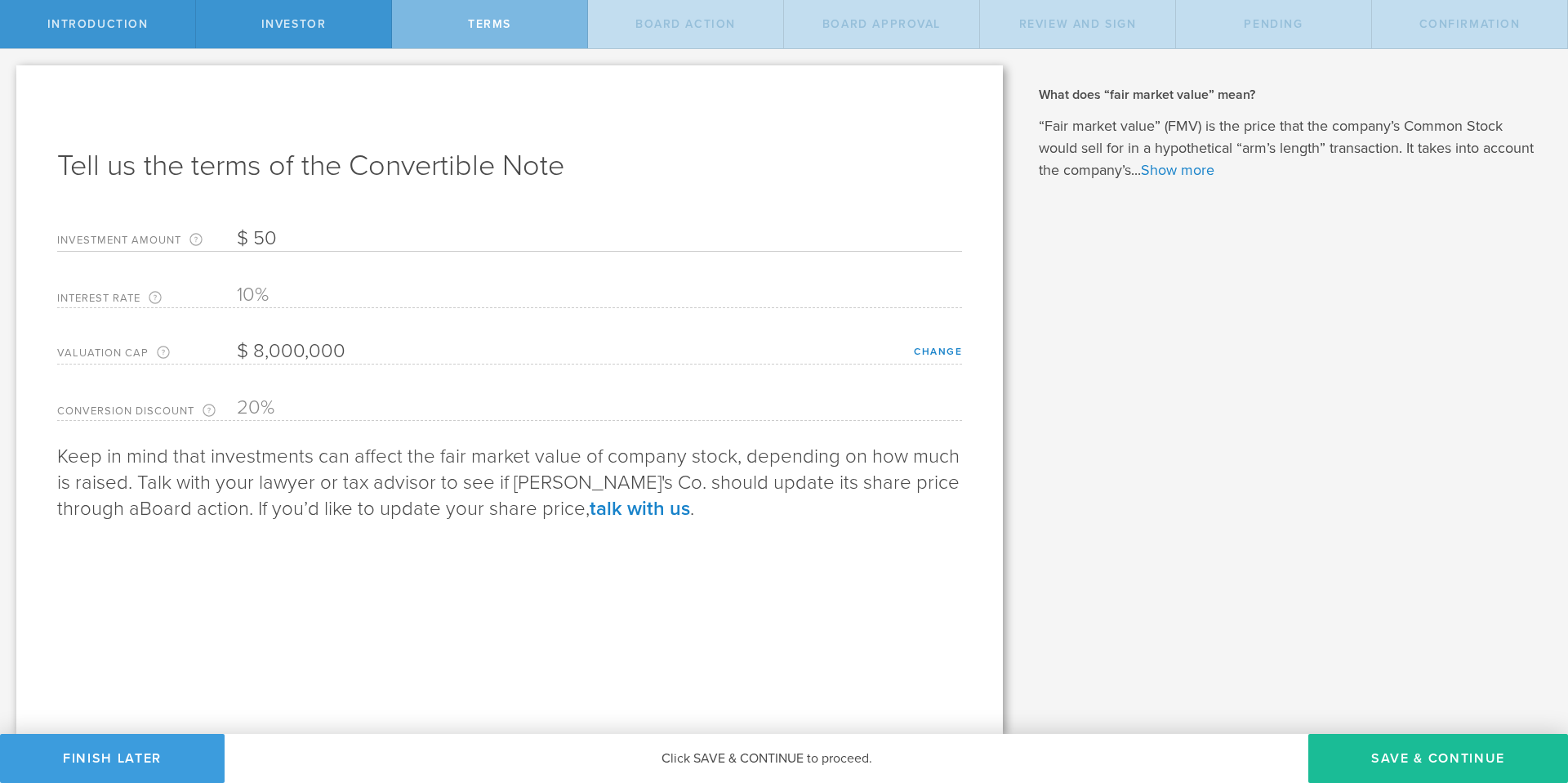
type input "50,000"
click at [1449, 763] on button "Save & Continue" at bounding box center [1438, 758] width 260 height 49
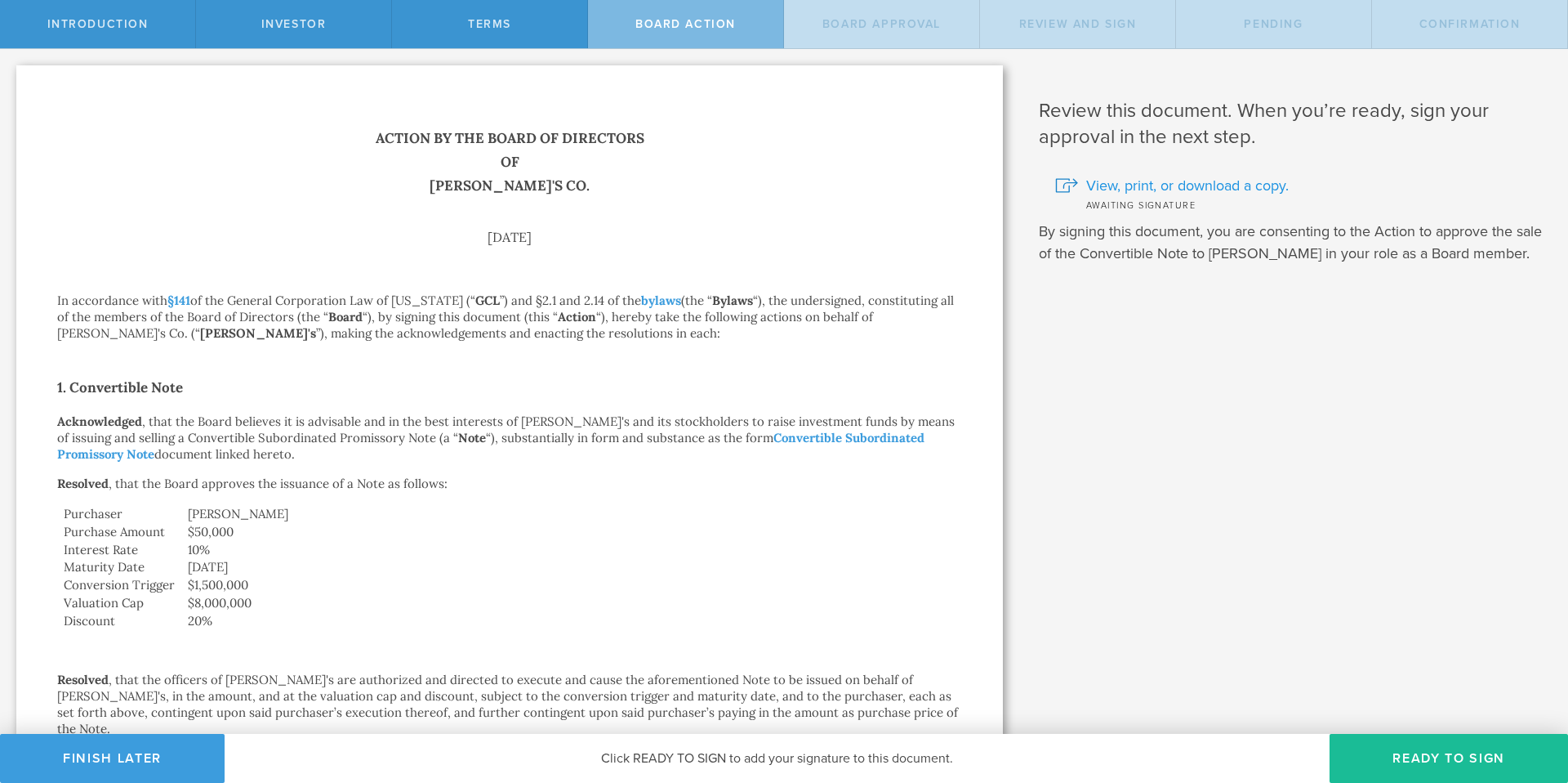
click at [1213, 186] on span "View, print, or download a copy." at bounding box center [1187, 185] width 202 height 21
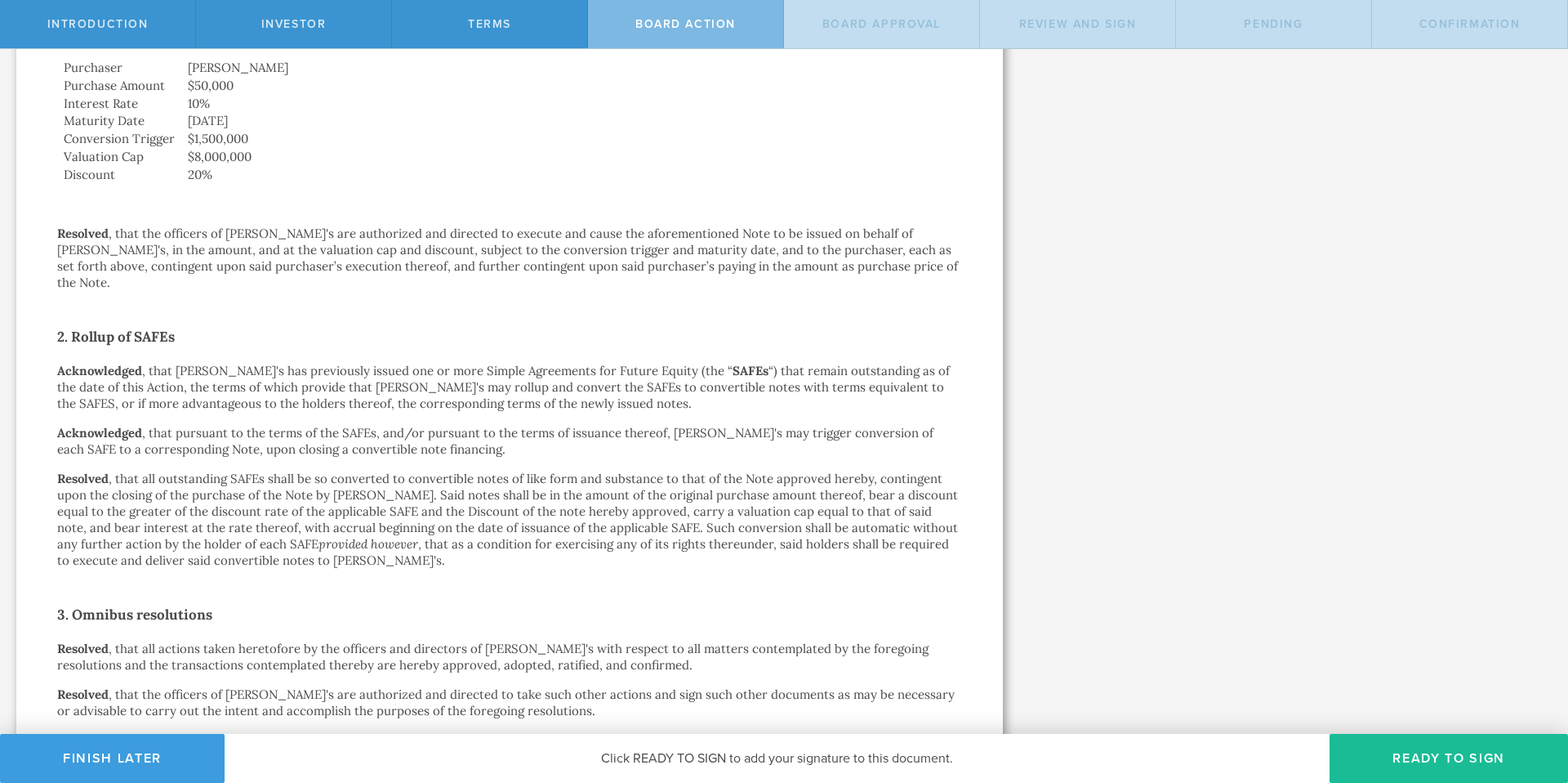
scroll to position [585, 0]
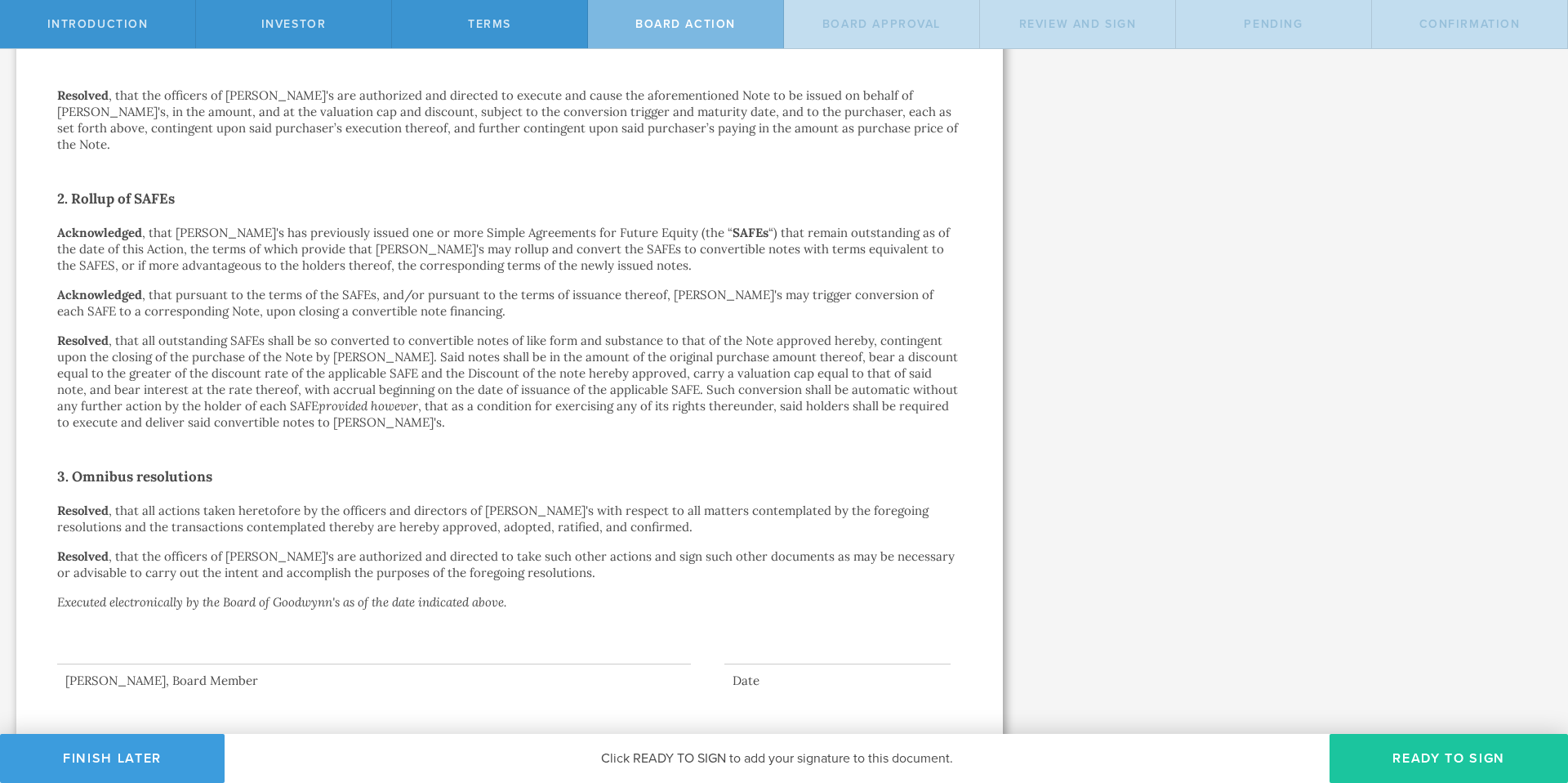
click at [1421, 759] on button "Ready to Sign" at bounding box center [1448, 758] width 239 height 49
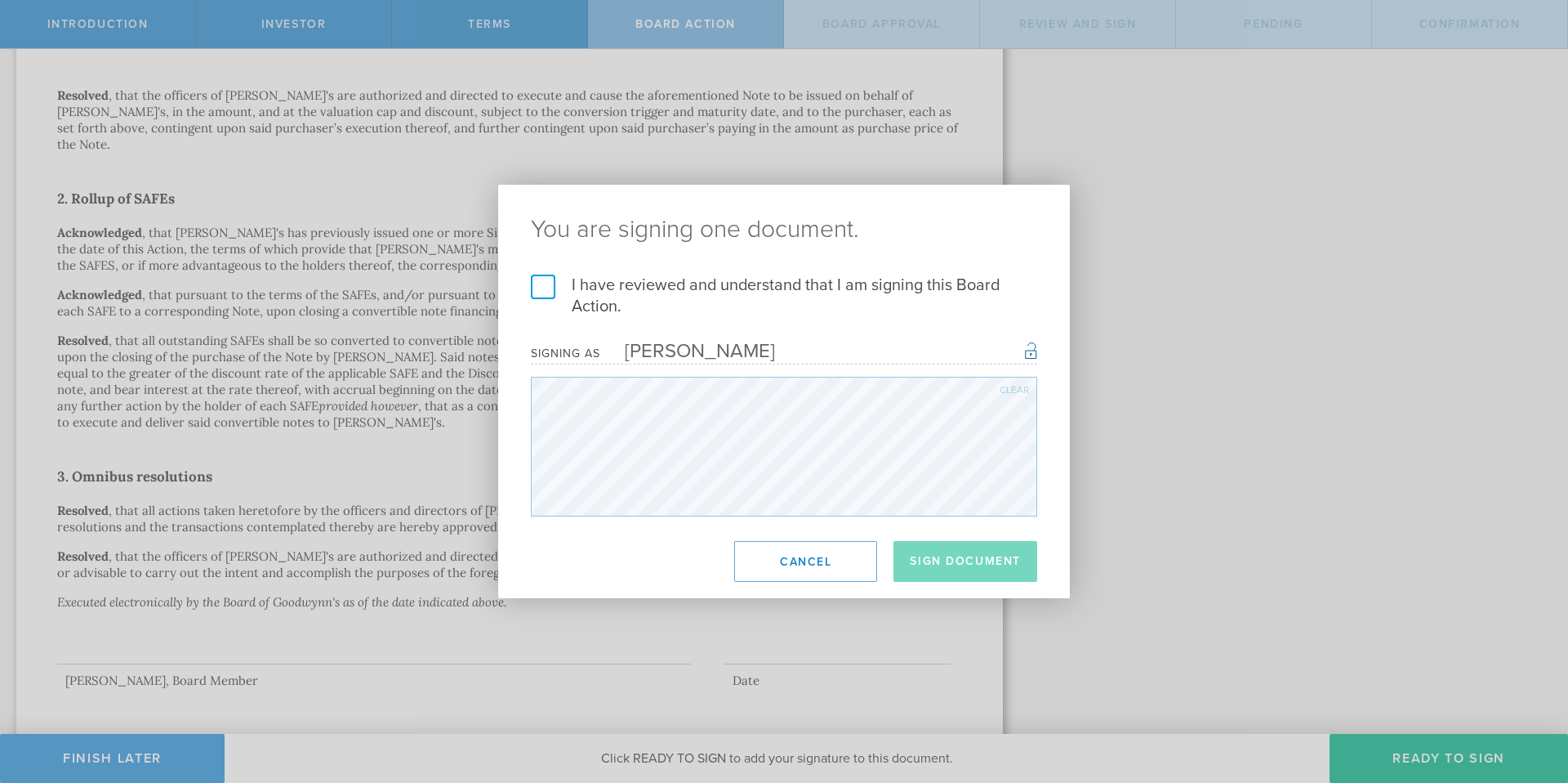
click at [527, 269] on h2 "You are signing one document." at bounding box center [784, 230] width 572 height 90
click at [547, 291] on label "I have reviewed and understand that I am signing this Board Action." at bounding box center [784, 296] width 507 height 43
click at [0, 0] on input "I have reviewed and understand that I am signing this Board Action." at bounding box center [0, 0] width 0 height 0
click at [984, 562] on button "Sign Document" at bounding box center [965, 562] width 143 height 41
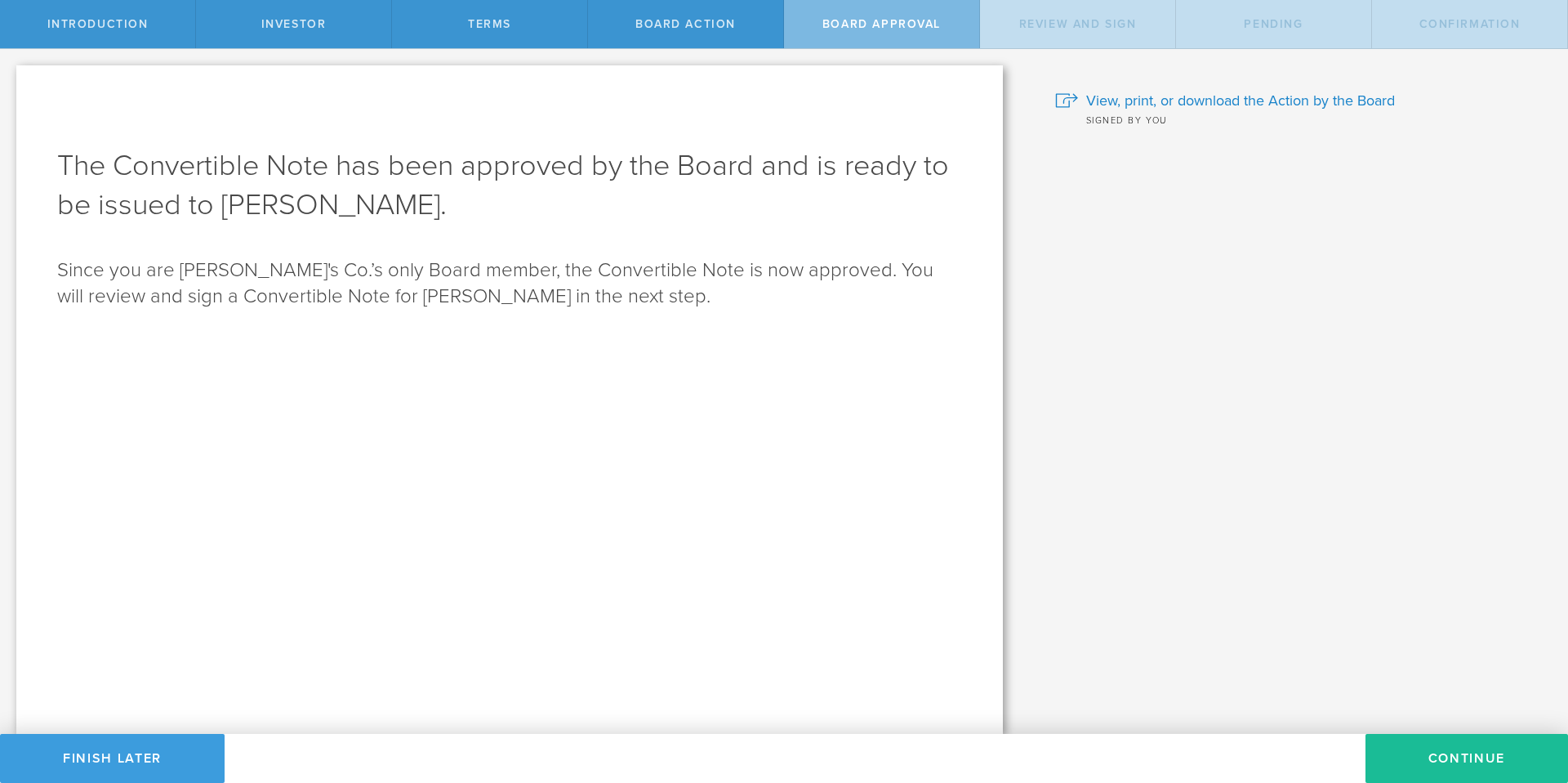
scroll to position [0, 0]
click at [1430, 748] on button "Continue" at bounding box center [1466, 758] width 202 height 49
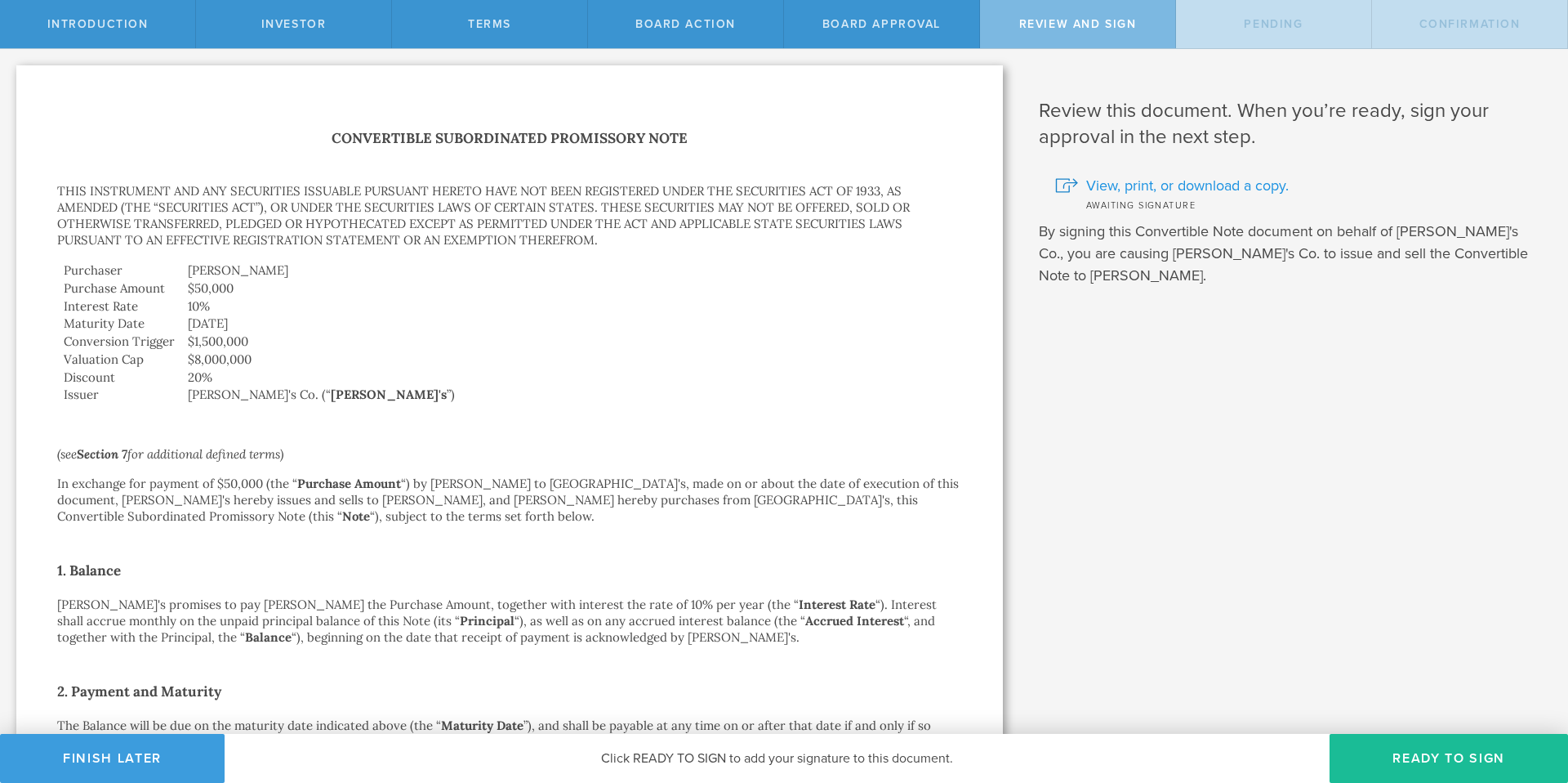
click at [1070, 189] on div at bounding box center [1067, 185] width 23 height 15
